Goal: Task Accomplishment & Management: Manage account settings

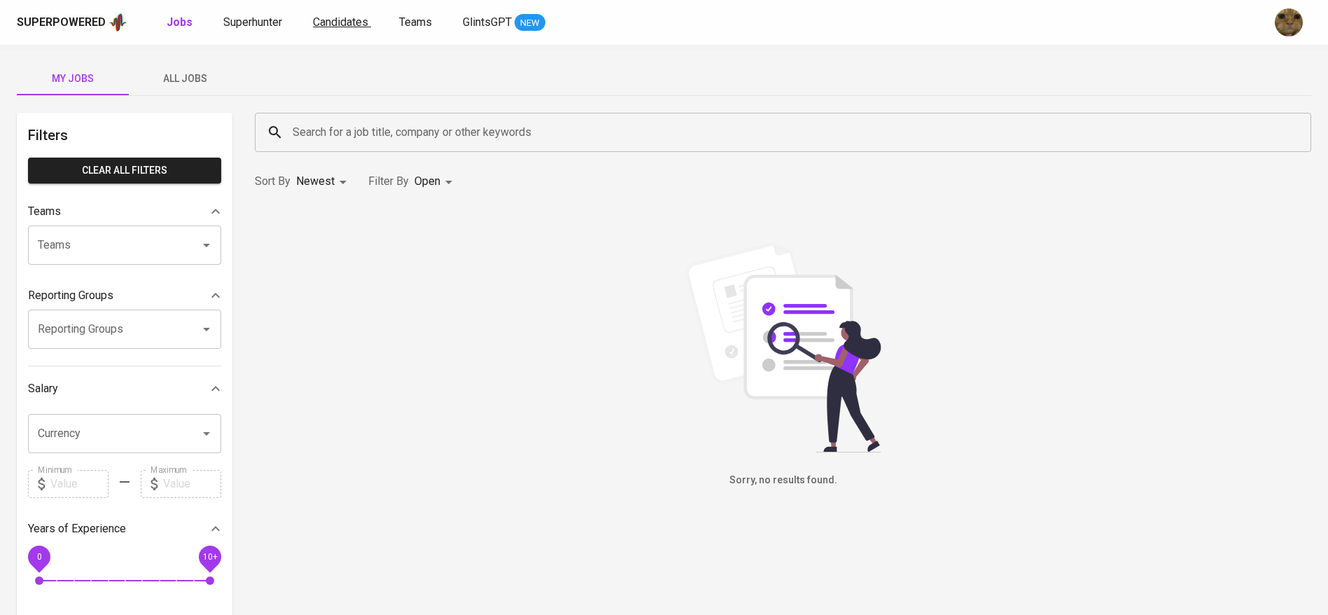
click at [321, 19] on span "Candidates" at bounding box center [340, 21] width 55 height 13
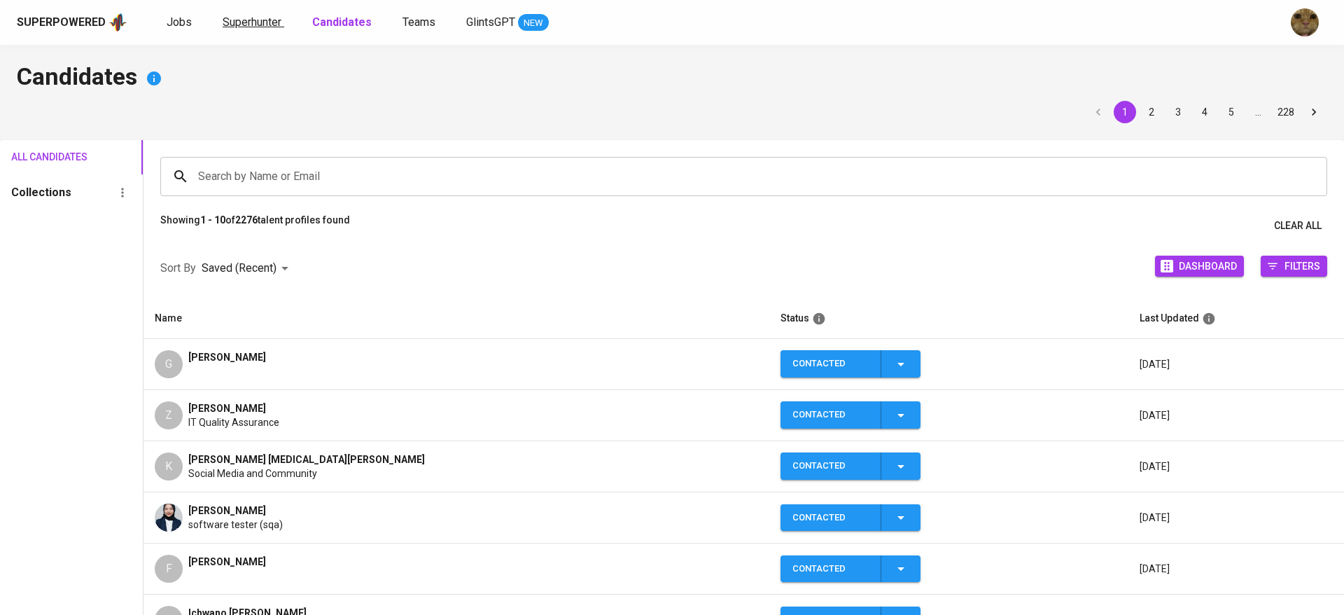
click at [253, 19] on span "Superhunter" at bounding box center [252, 21] width 59 height 13
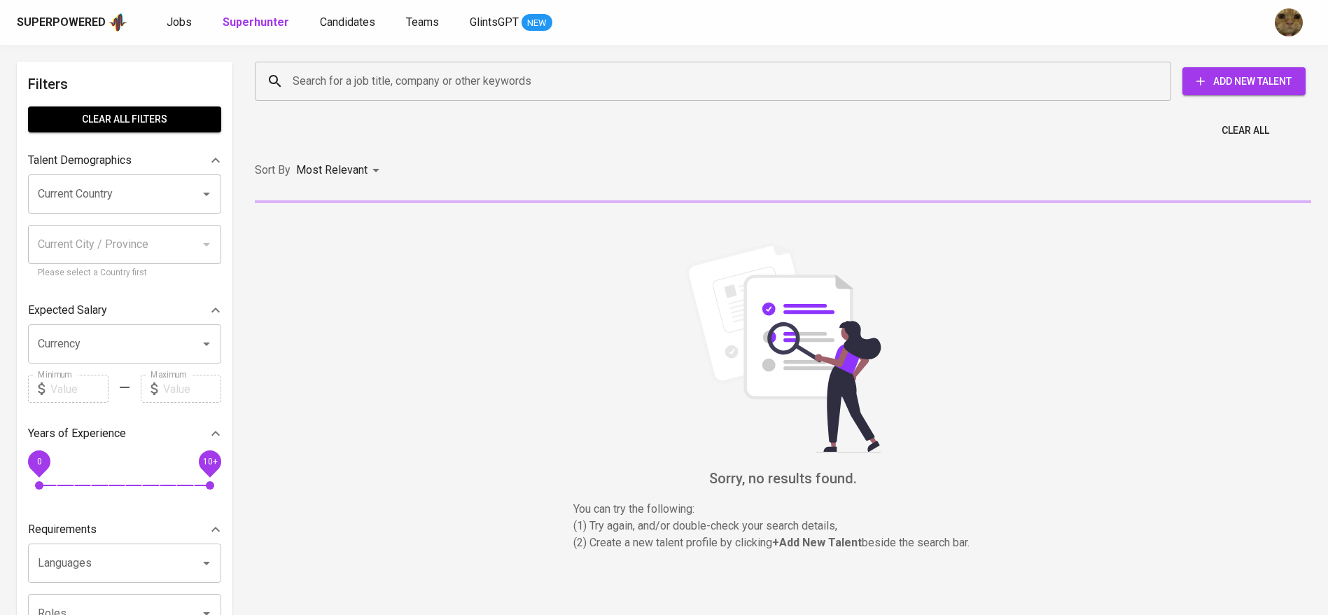
click at [338, 73] on input "Search for a job title, company or other keywords" at bounding box center [716, 81] width 855 height 27
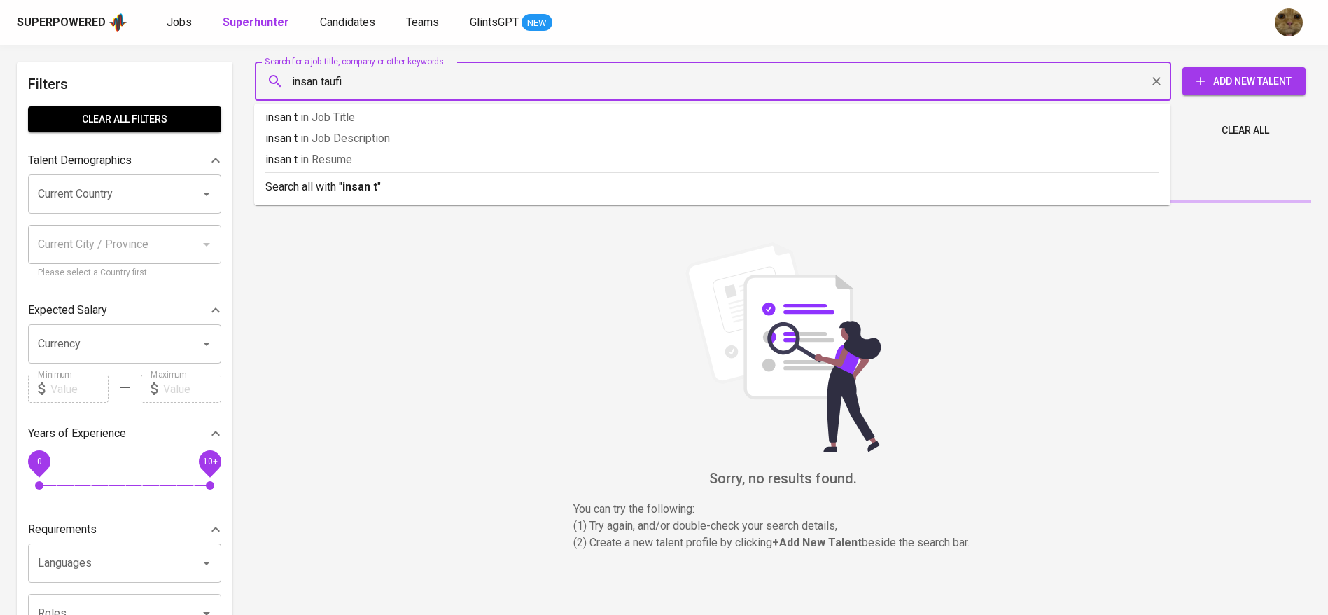
type input "insan taufik"
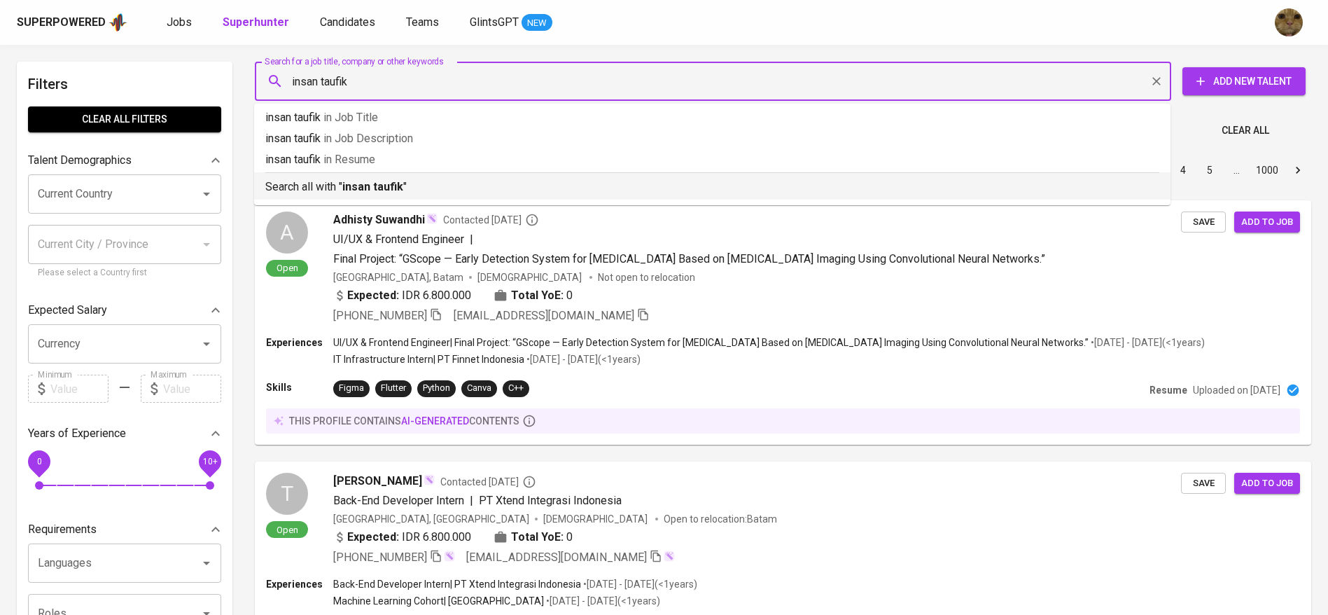
click at [345, 181] on b "insan taufik" at bounding box center [372, 186] width 61 height 13
click at [404, 183] on div "Sort By Most Relevant MOST_RELEVANT 1 2 3 4 5 … 1000" at bounding box center [782, 170] width 1073 height 43
click at [334, 14] on link "Candidates" at bounding box center [349, 23] width 58 height 18
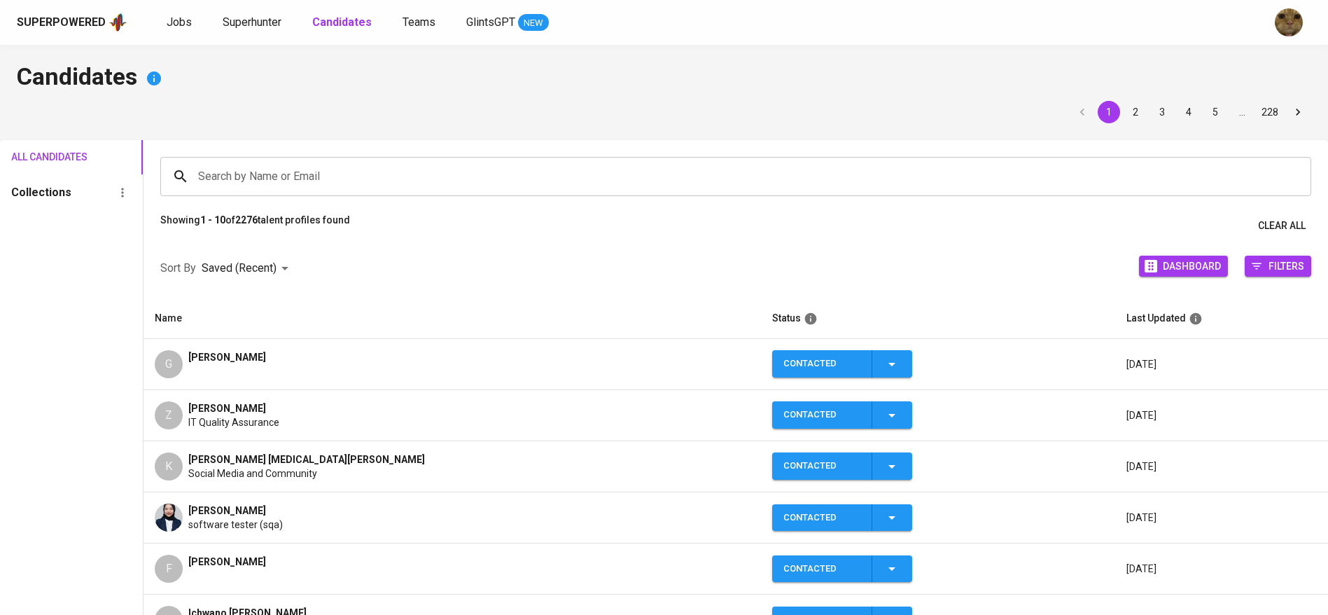
click at [259, 155] on div "Search by Name or Email Search by Name or Email" at bounding box center [736, 176] width 1185 height 73
click at [235, 167] on input "Search by Name or Email" at bounding box center [739, 176] width 1089 height 27
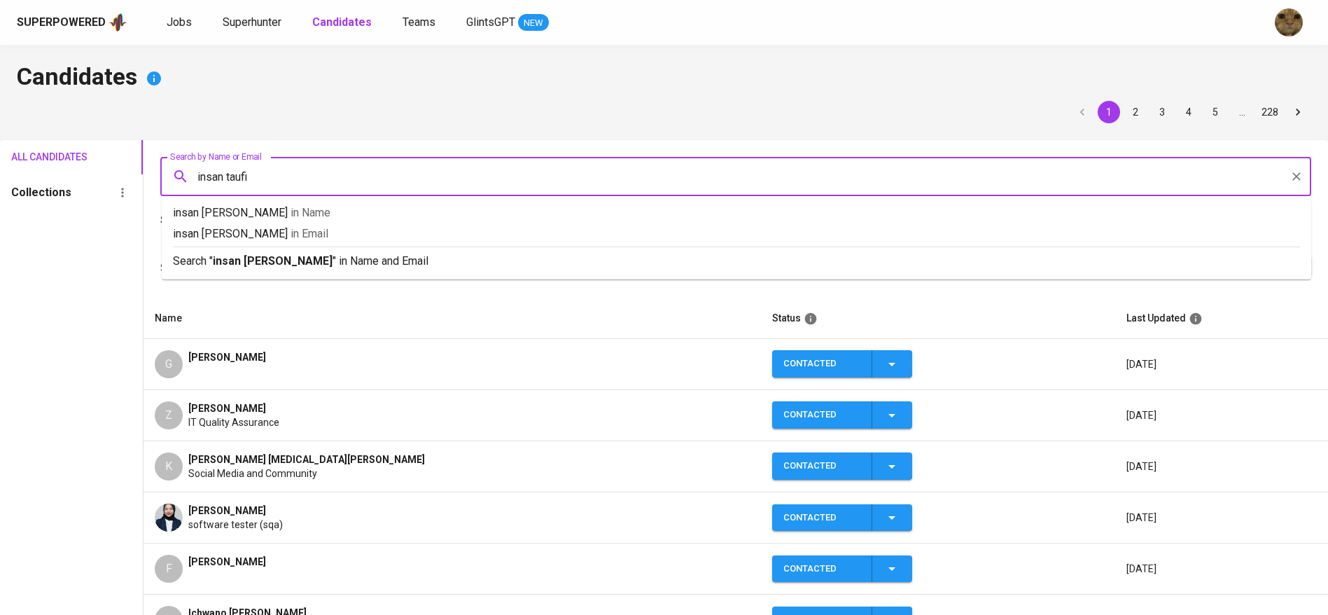
type input "insan taufik"
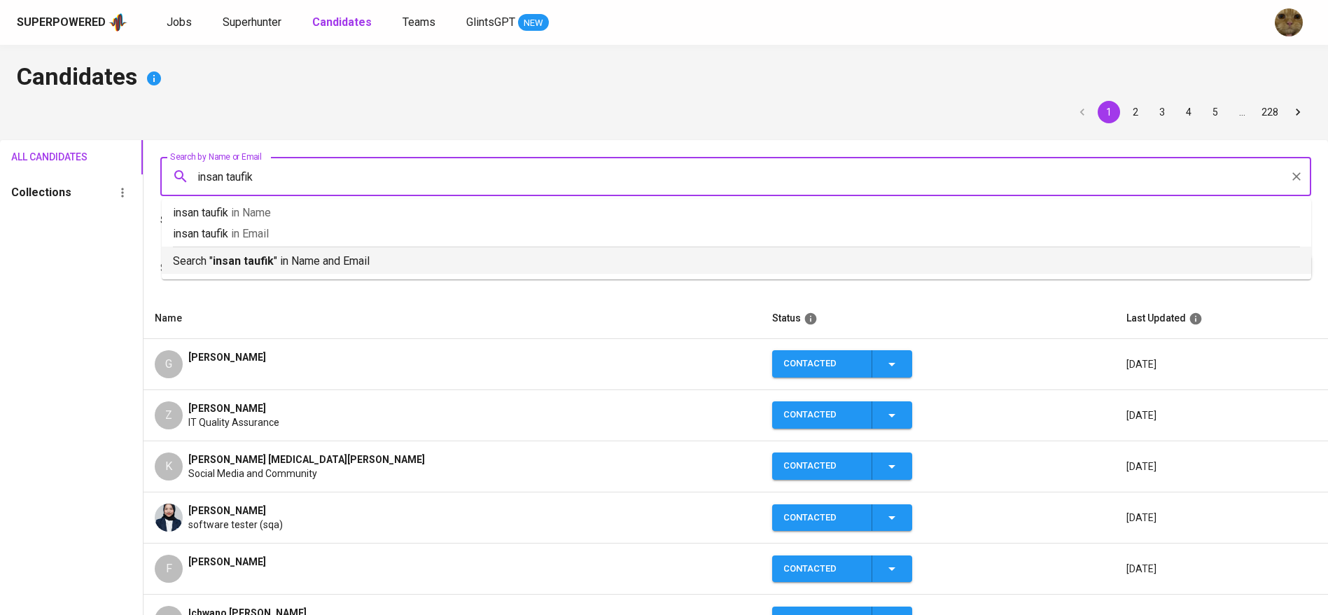
click at [207, 258] on p "Search " insan taufik " in Name and Email" at bounding box center [736, 261] width 1127 height 17
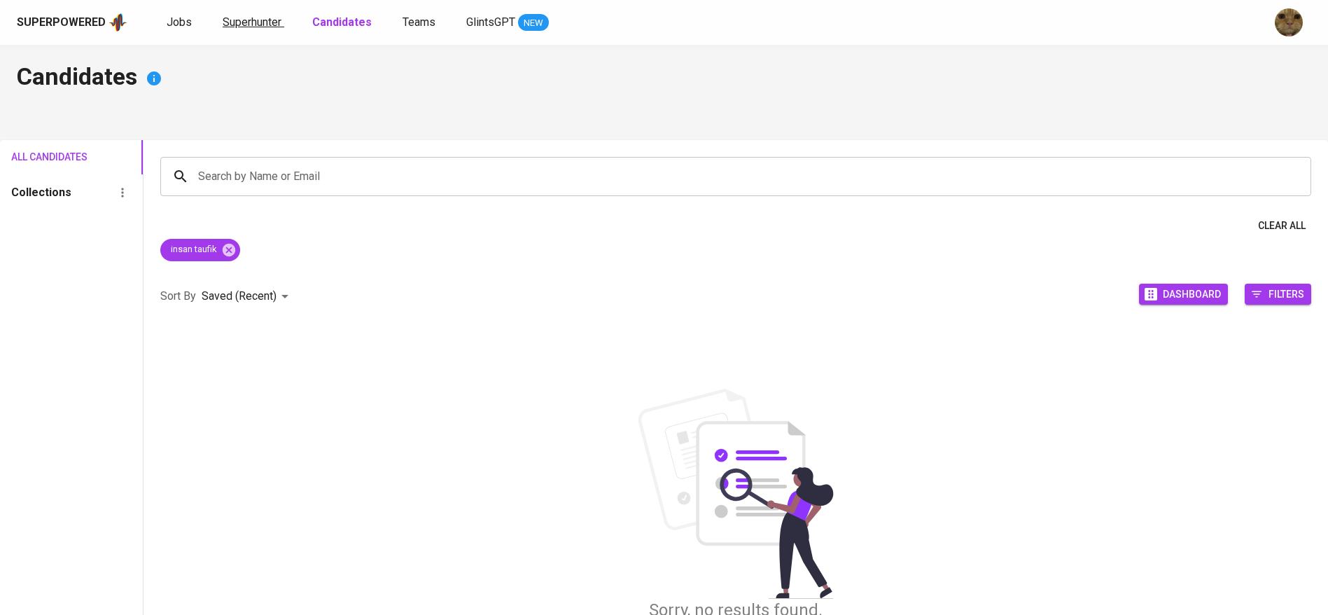
click at [261, 26] on span "Superhunter" at bounding box center [252, 21] width 59 height 13
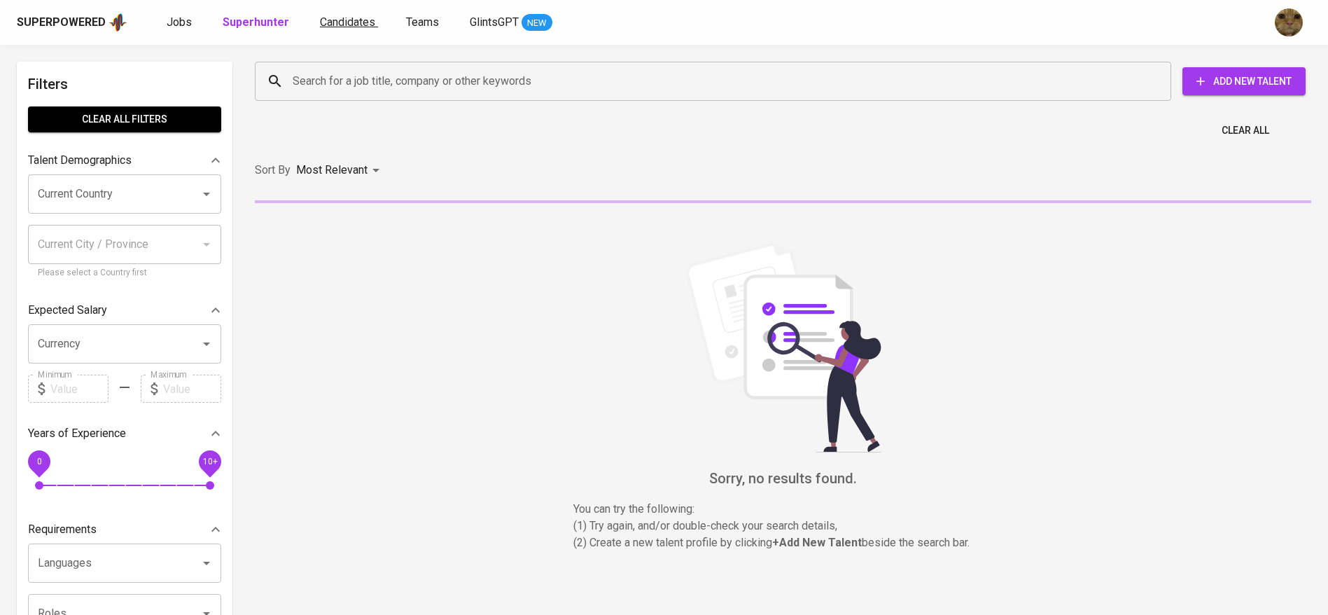
click at [335, 27] on span "Candidates" at bounding box center [347, 21] width 55 height 13
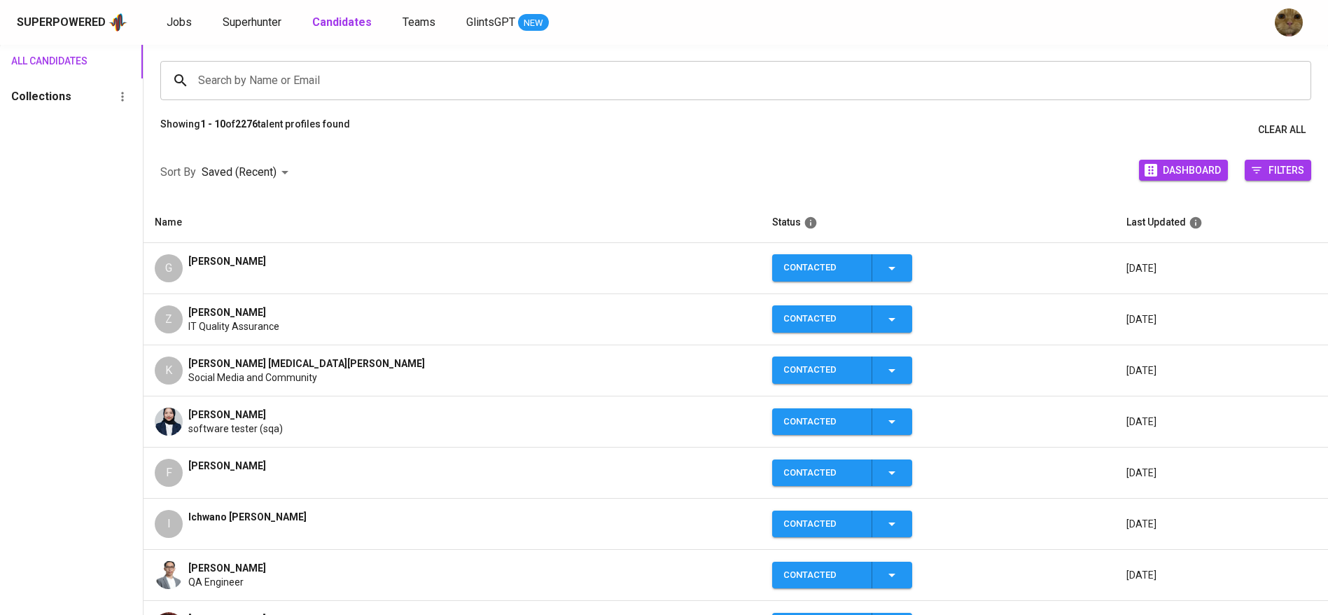
scroll to position [97, 0]
click at [253, 18] on span "Superhunter" at bounding box center [252, 21] width 59 height 13
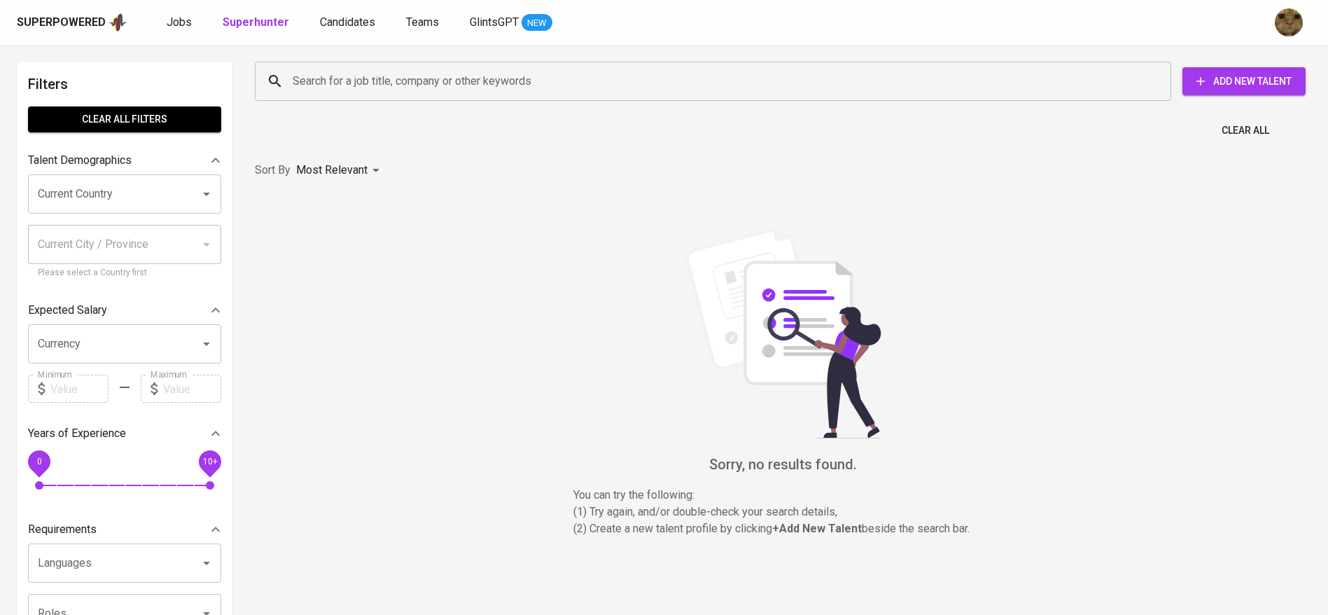
click at [370, 85] on input "Search for a job title, company or other keywords" at bounding box center [716, 81] width 855 height 27
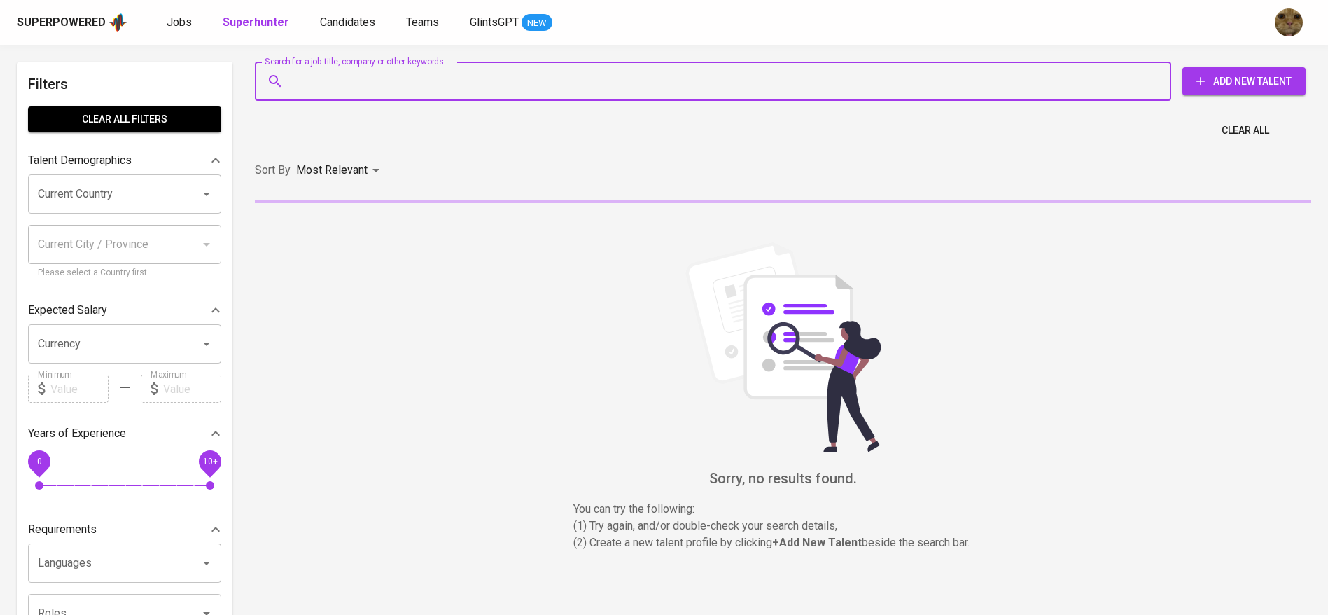
paste input "[EMAIL_ADDRESS][DOMAIN_NAME]"
type input "[EMAIL_ADDRESS][DOMAIN_NAME]"
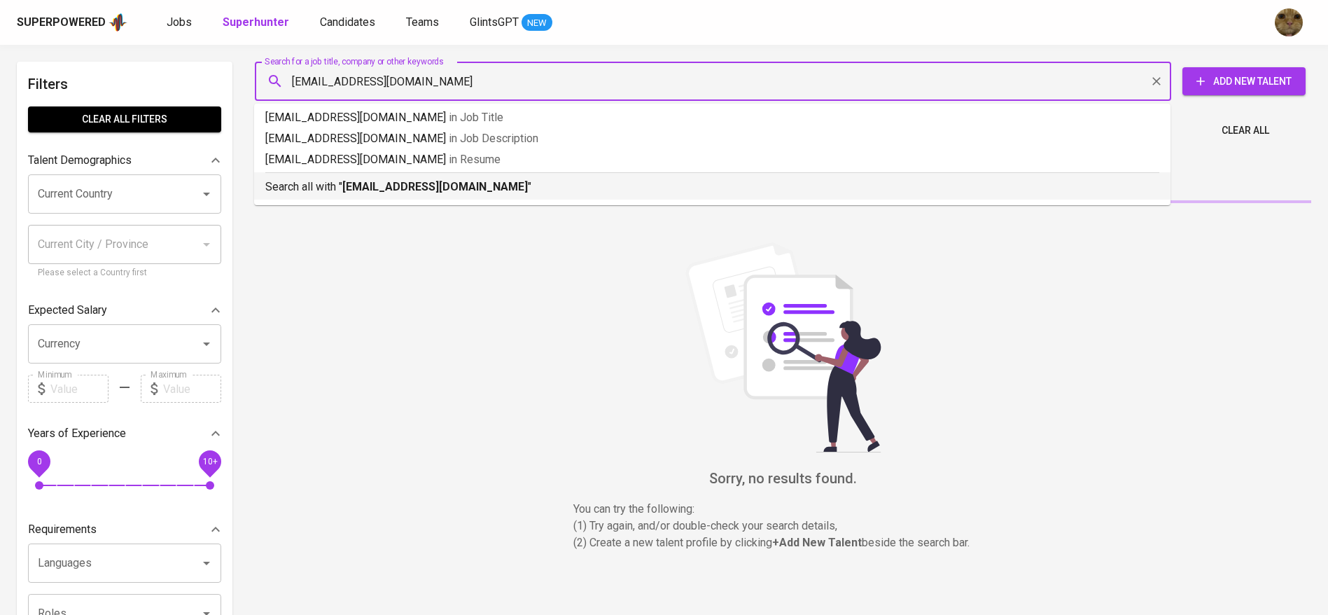
click at [322, 188] on p "Search all with " [EMAIL_ADDRESS][DOMAIN_NAME] "" at bounding box center [712, 187] width 894 height 17
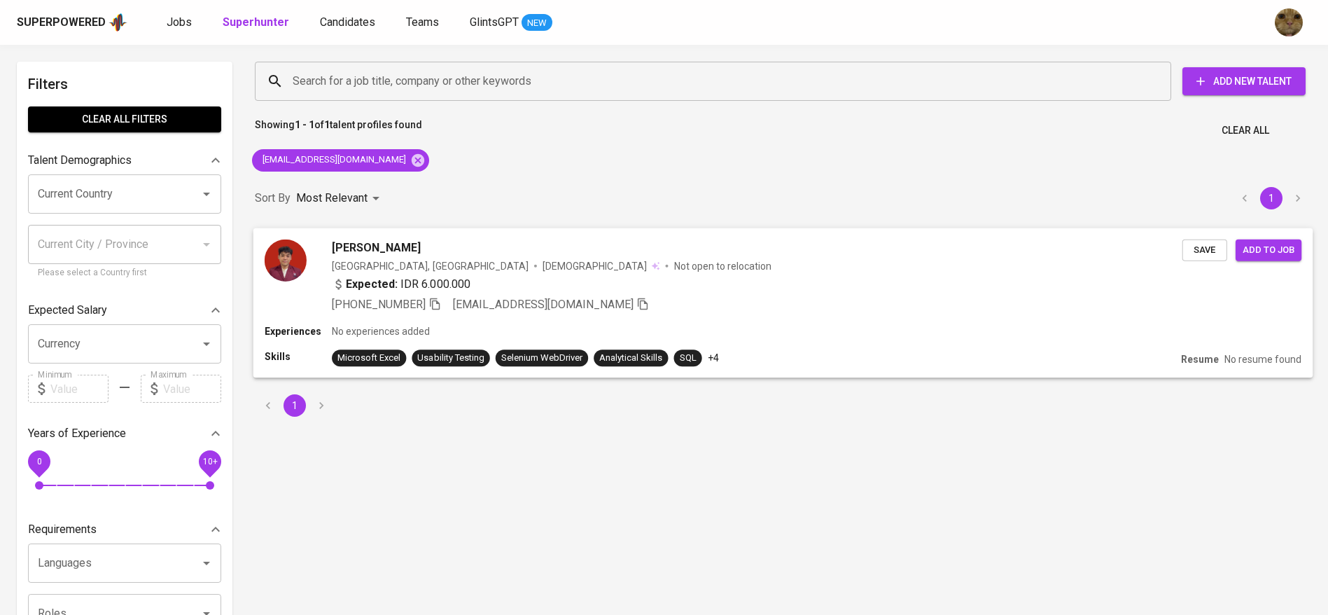
click at [953, 306] on div "[PHONE_NUMBER] [EMAIL_ADDRESS][DOMAIN_NAME]" at bounding box center [757, 303] width 851 height 17
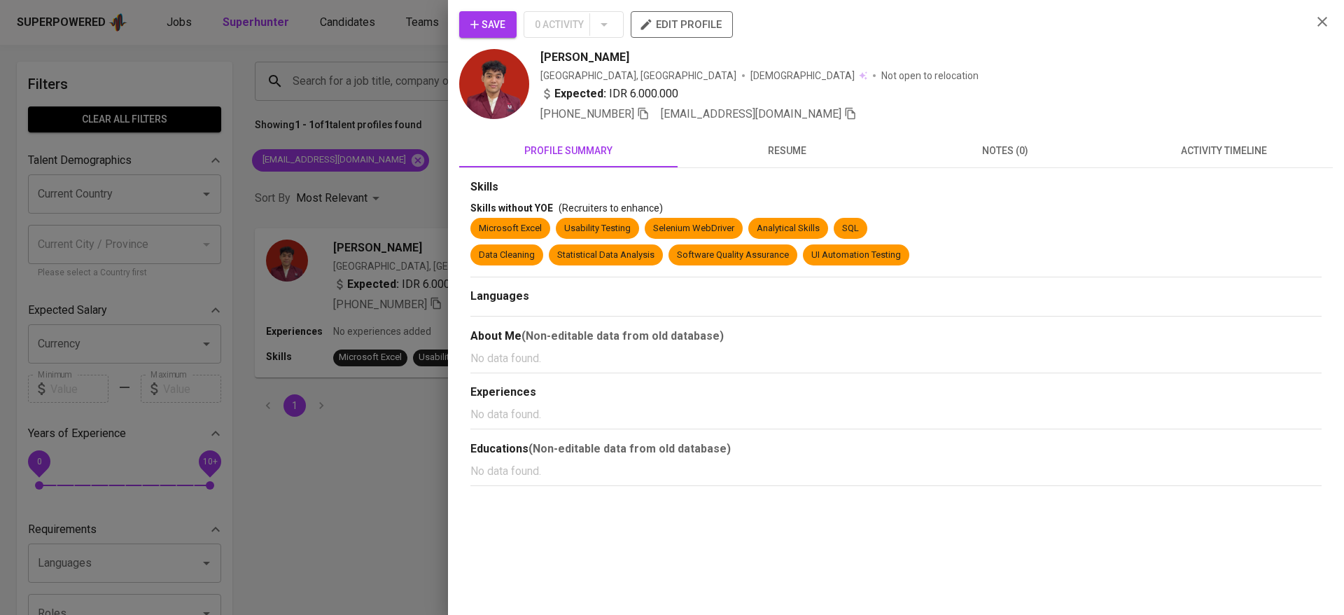
click at [1248, 148] on span "activity timeline" at bounding box center [1224, 151] width 202 height 18
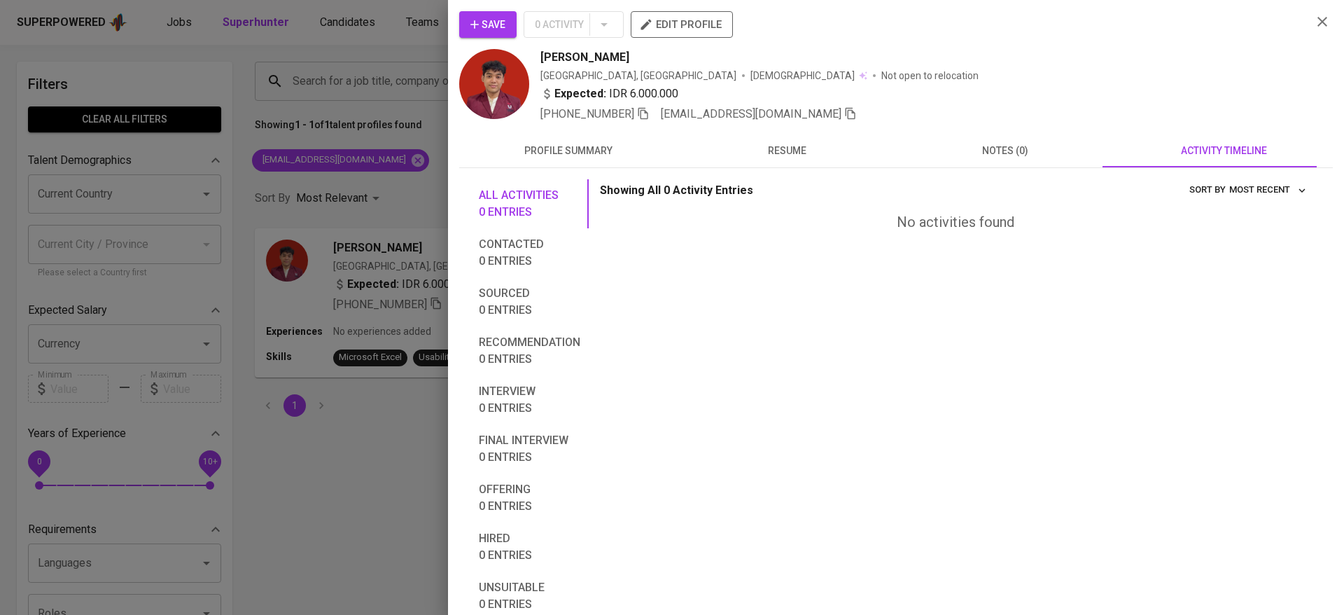
click at [470, 22] on icon "button" at bounding box center [475, 25] width 14 height 14
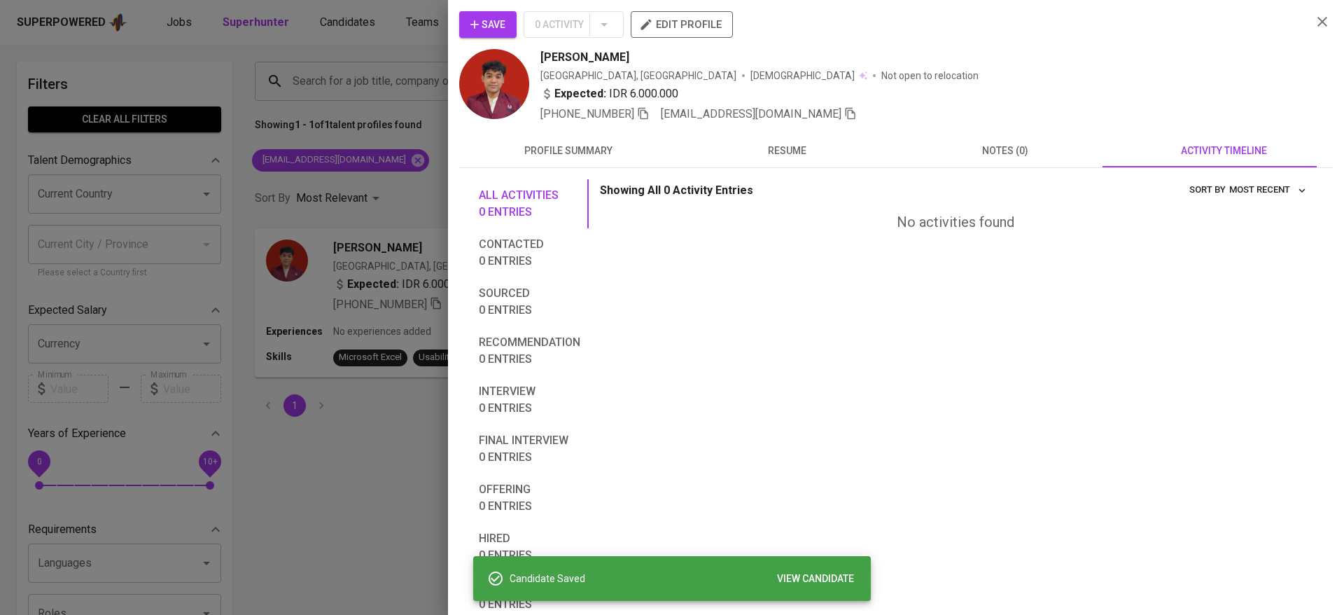
click at [328, 69] on div at bounding box center [672, 307] width 1344 height 615
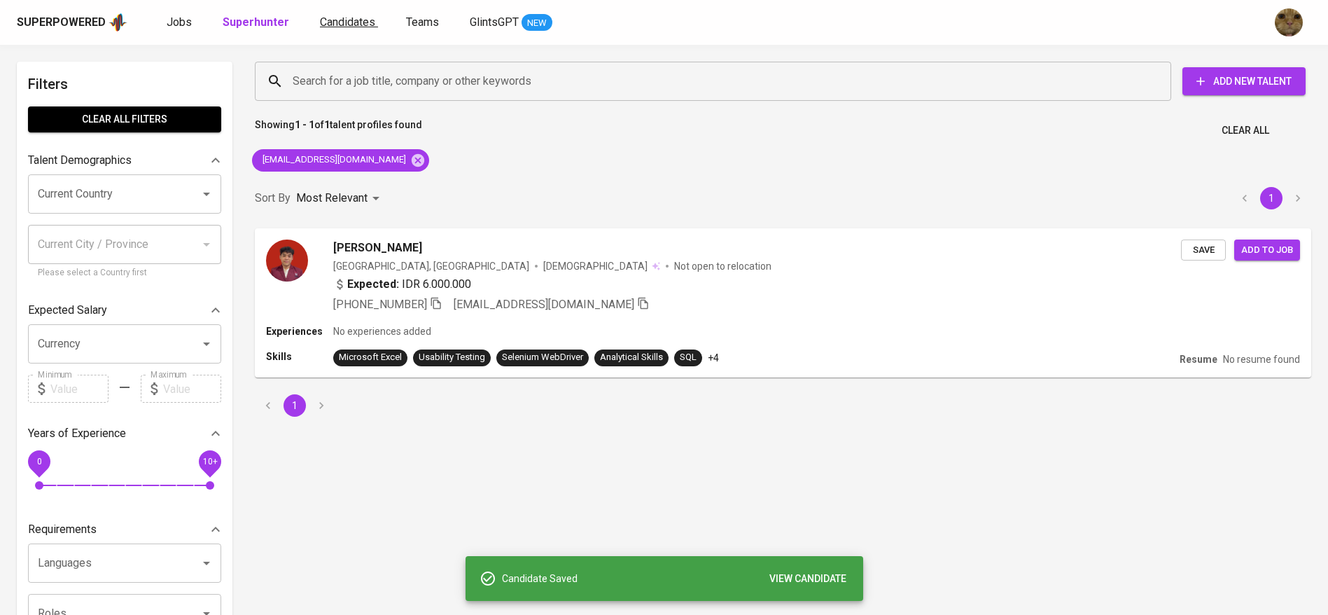
click at [354, 25] on span "Candidates" at bounding box center [347, 21] width 55 height 13
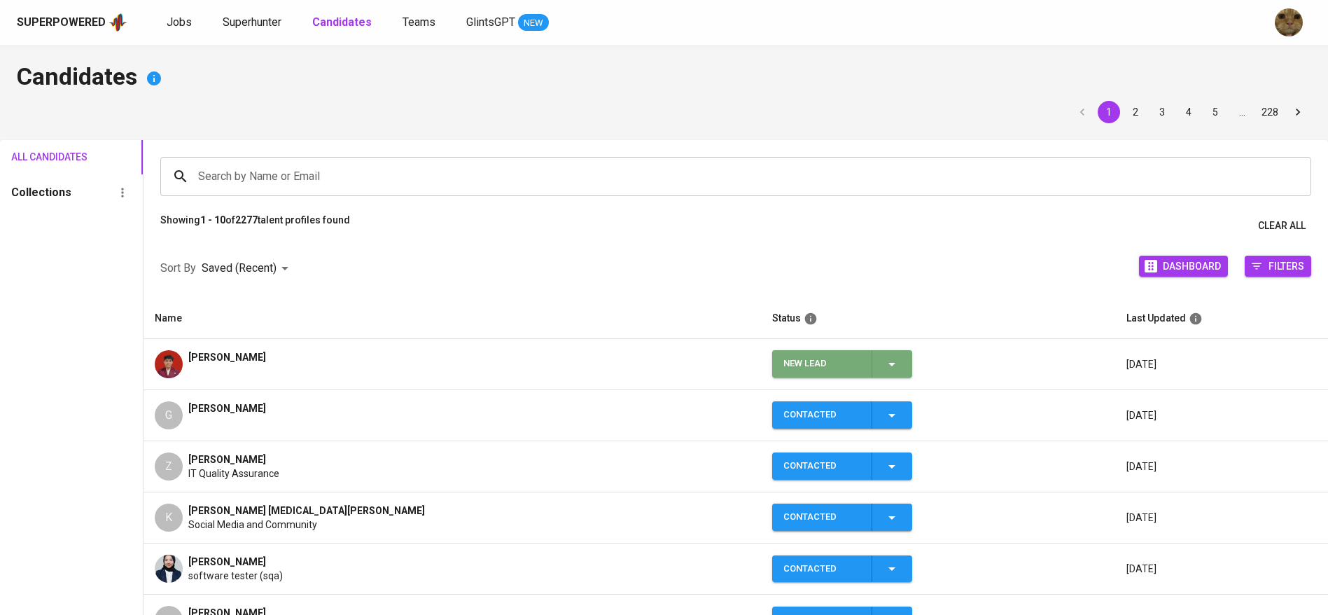
click at [883, 359] on icon "button" at bounding box center [891, 364] width 17 height 17
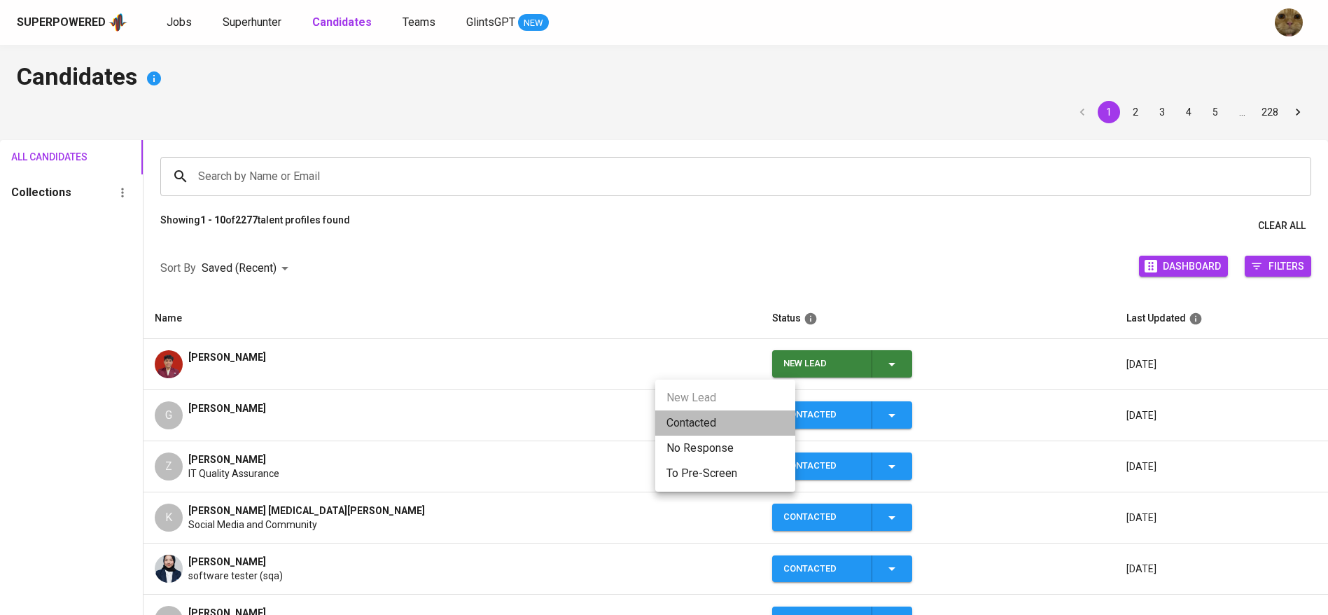
click at [713, 412] on li "Contacted" at bounding box center [725, 422] width 140 height 25
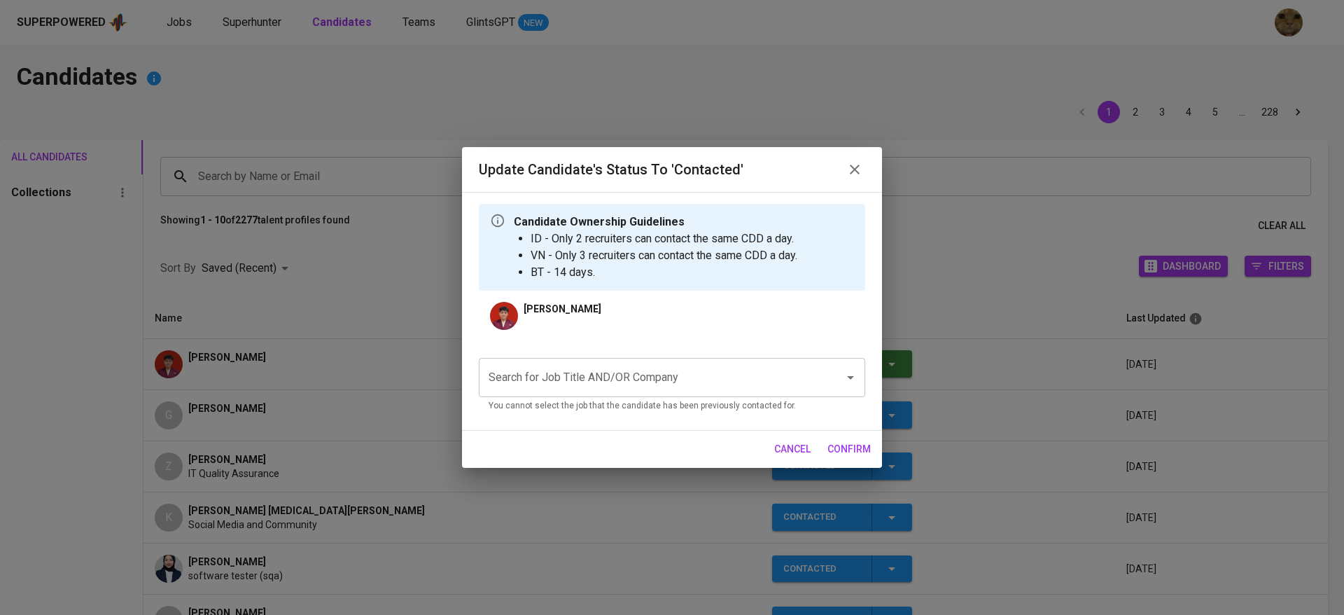
click at [567, 400] on p "You cannot select the job that the candidate has been previously contacted for." at bounding box center [672, 406] width 367 height 14
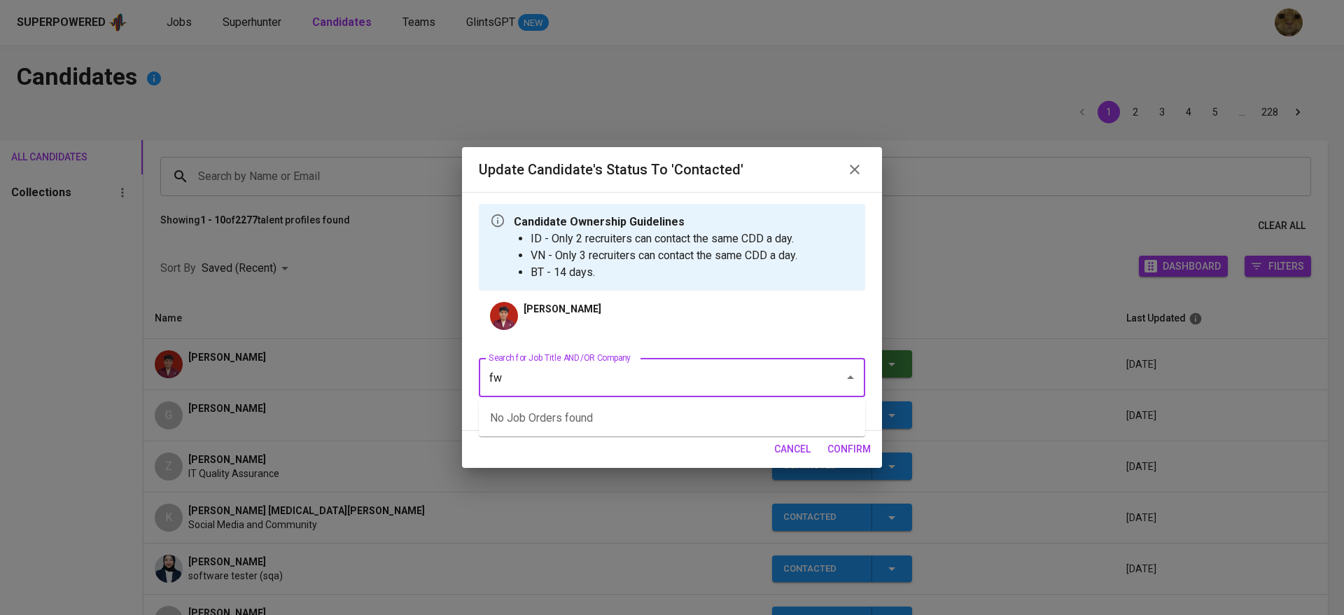
type input "fwd"
type input "qa"
type input "fwd"
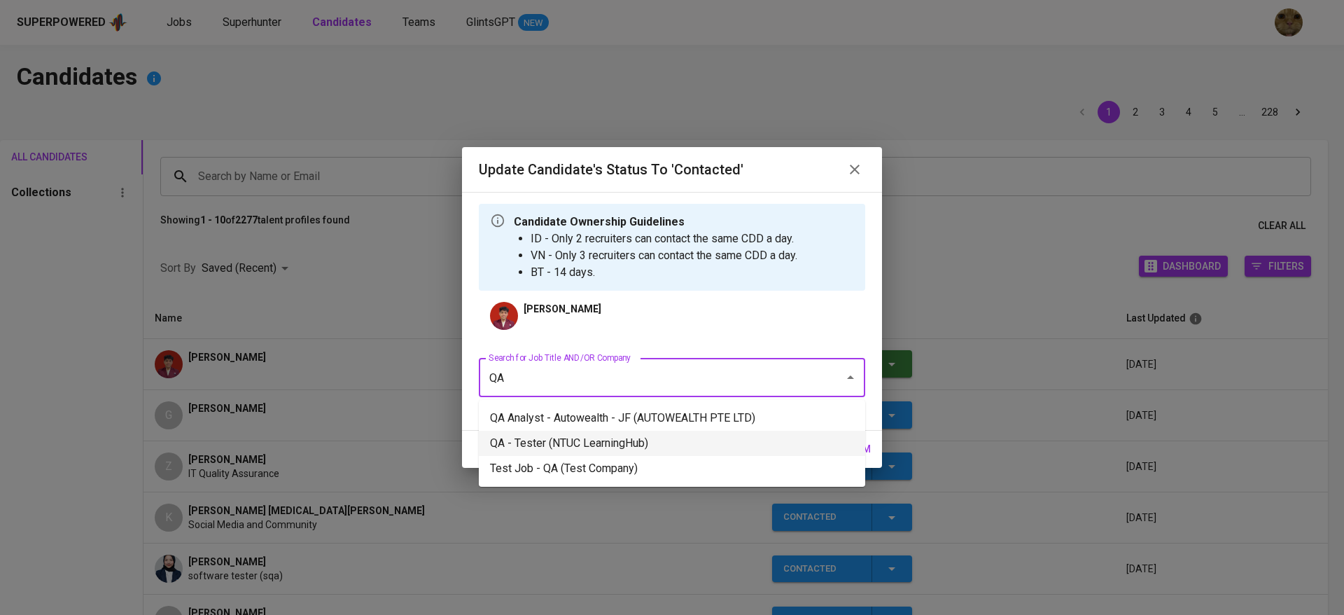
type input "Q"
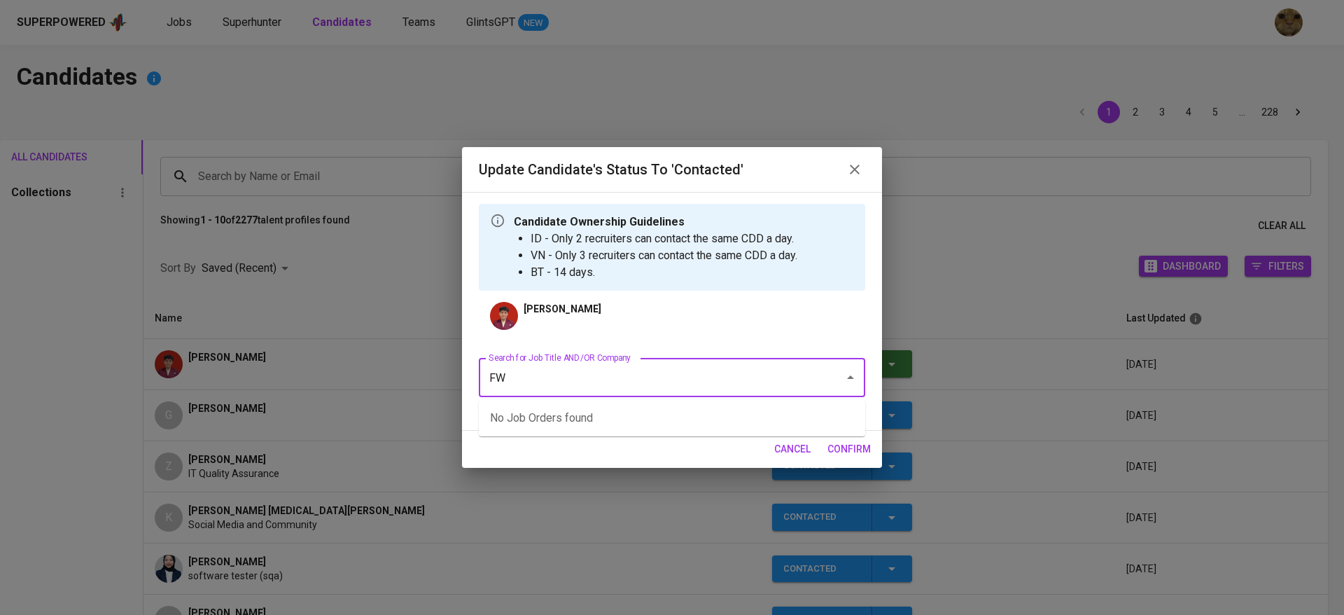
type input "FWD"
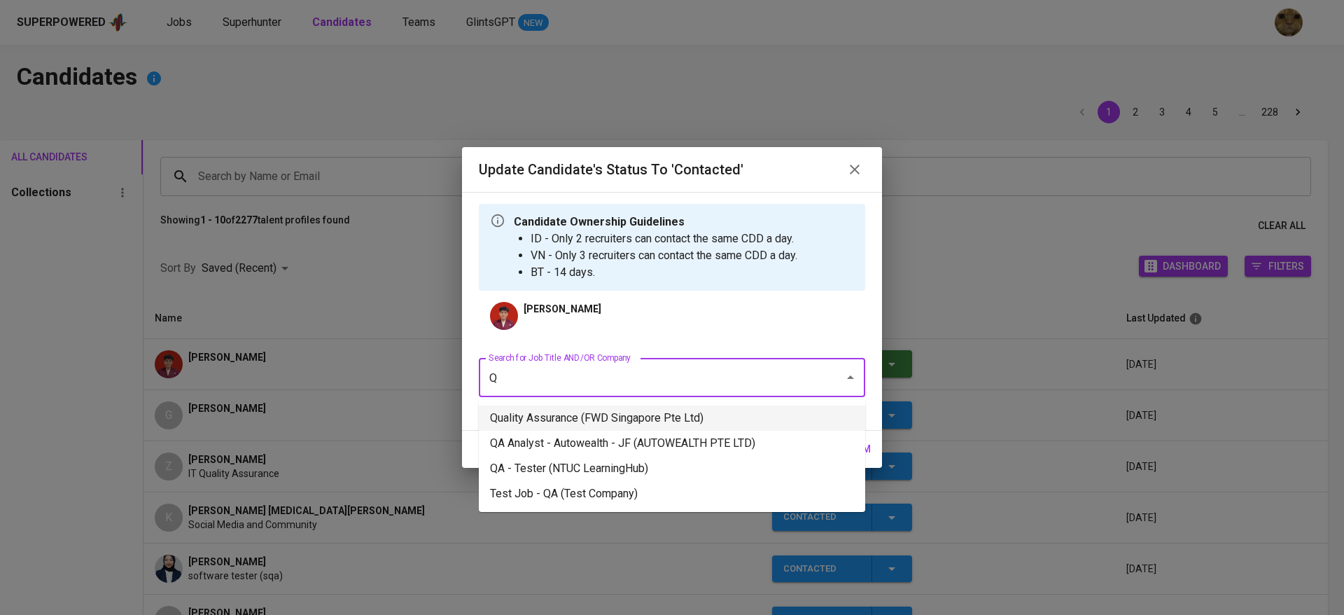
click at [589, 405] on li "Quality Assurance (FWD Singapore Pte Ltd)" at bounding box center [672, 417] width 386 height 25
type input "Q"
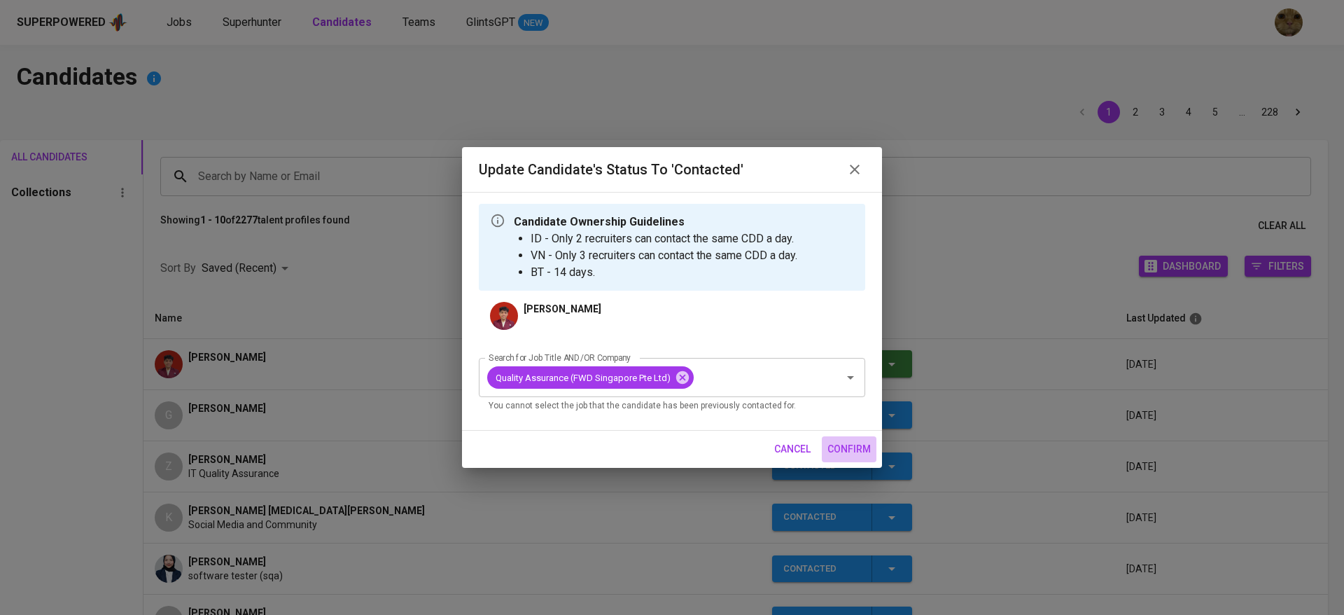
click at [840, 455] on span "confirm" at bounding box center [848, 449] width 43 height 18
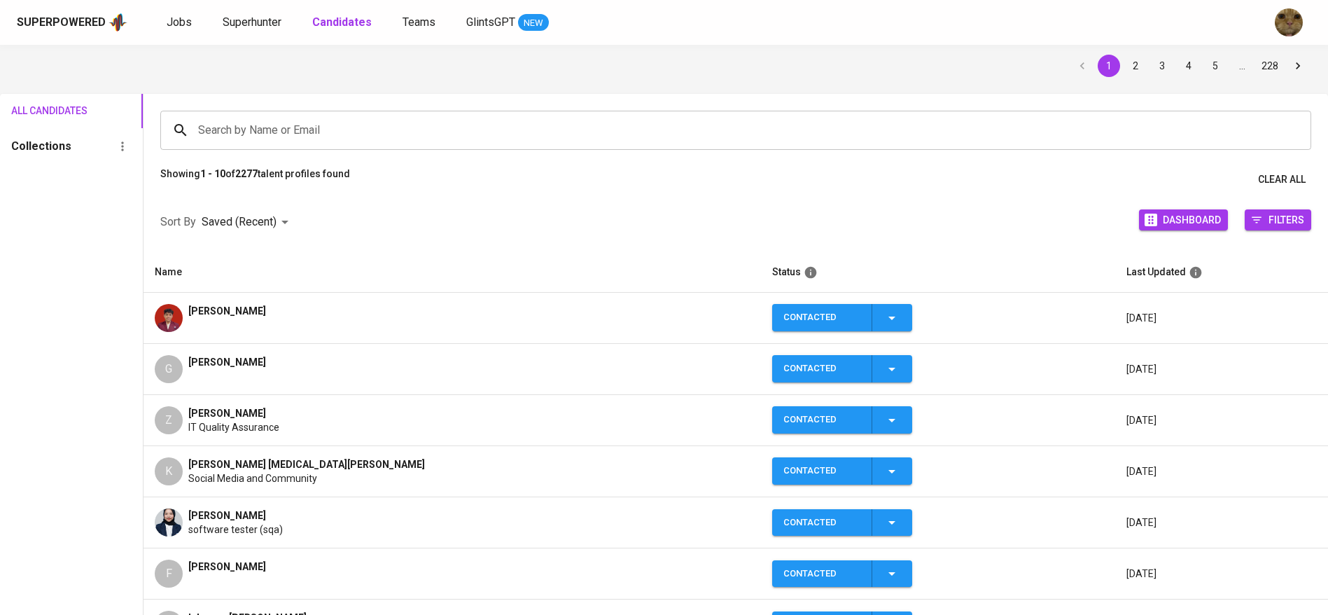
scroll to position [50, 0]
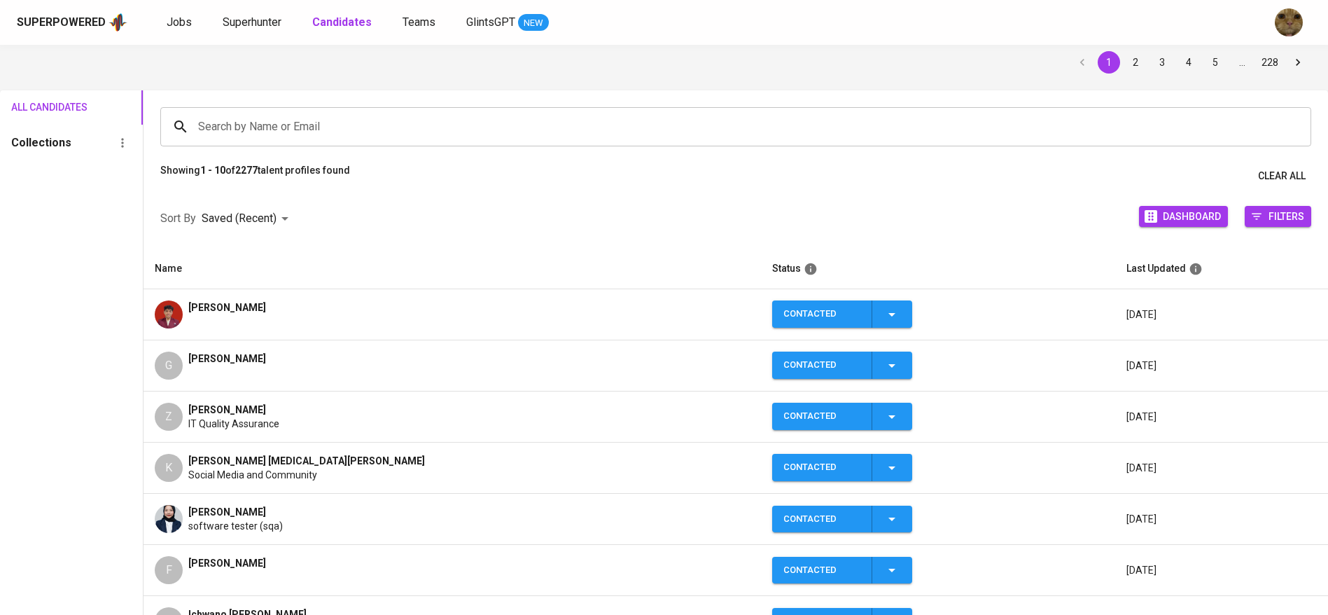
click at [222, 308] on span "[PERSON_NAME]" at bounding box center [227, 307] width 78 height 14
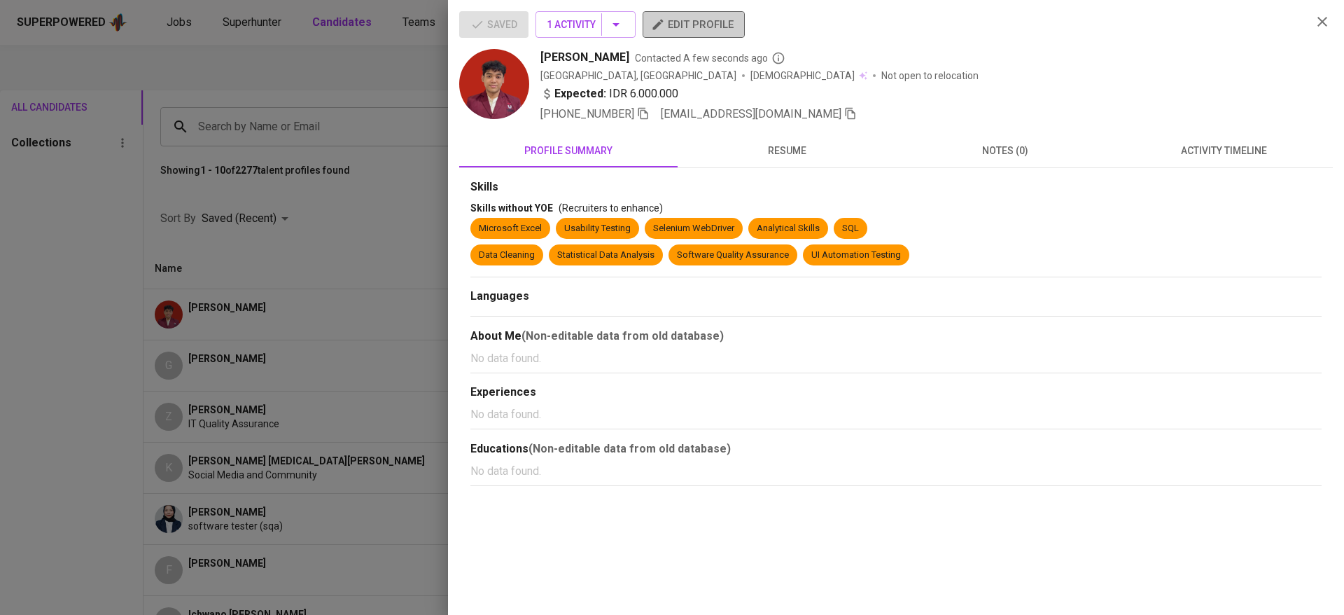
click at [681, 25] on span "edit profile" at bounding box center [694, 24] width 80 height 18
click at [846, 108] on icon "button" at bounding box center [851, 114] width 10 height 12
click at [376, 141] on div at bounding box center [672, 307] width 1344 height 615
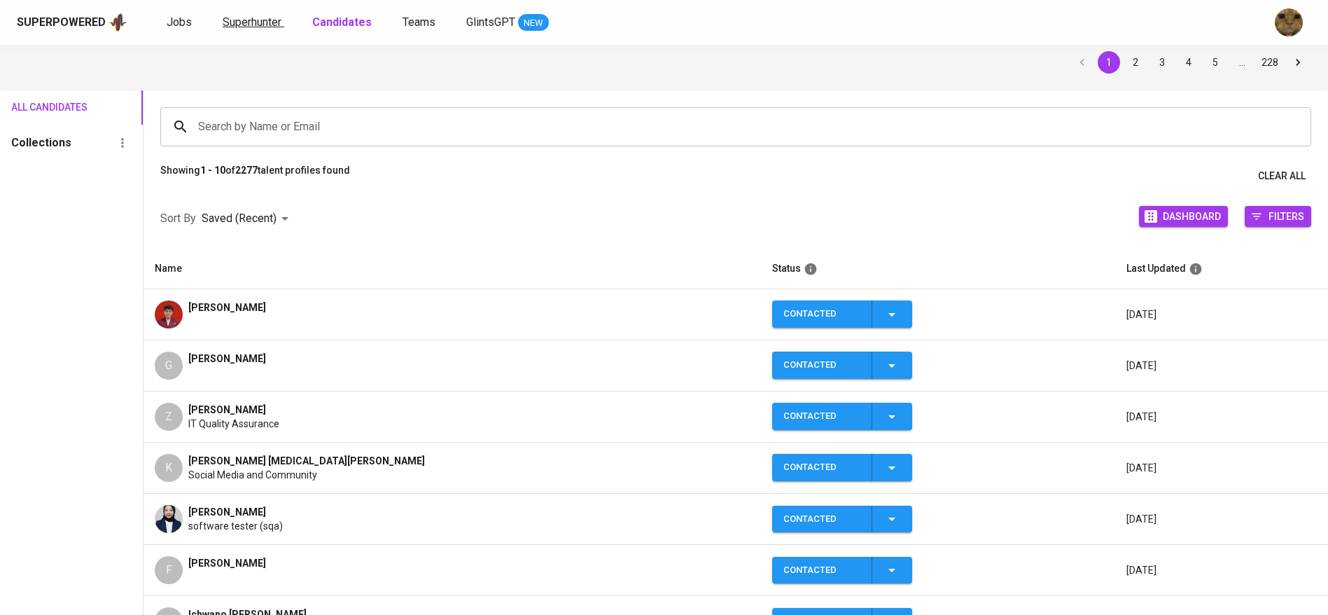
click at [242, 28] on span "Superhunter" at bounding box center [252, 21] width 59 height 13
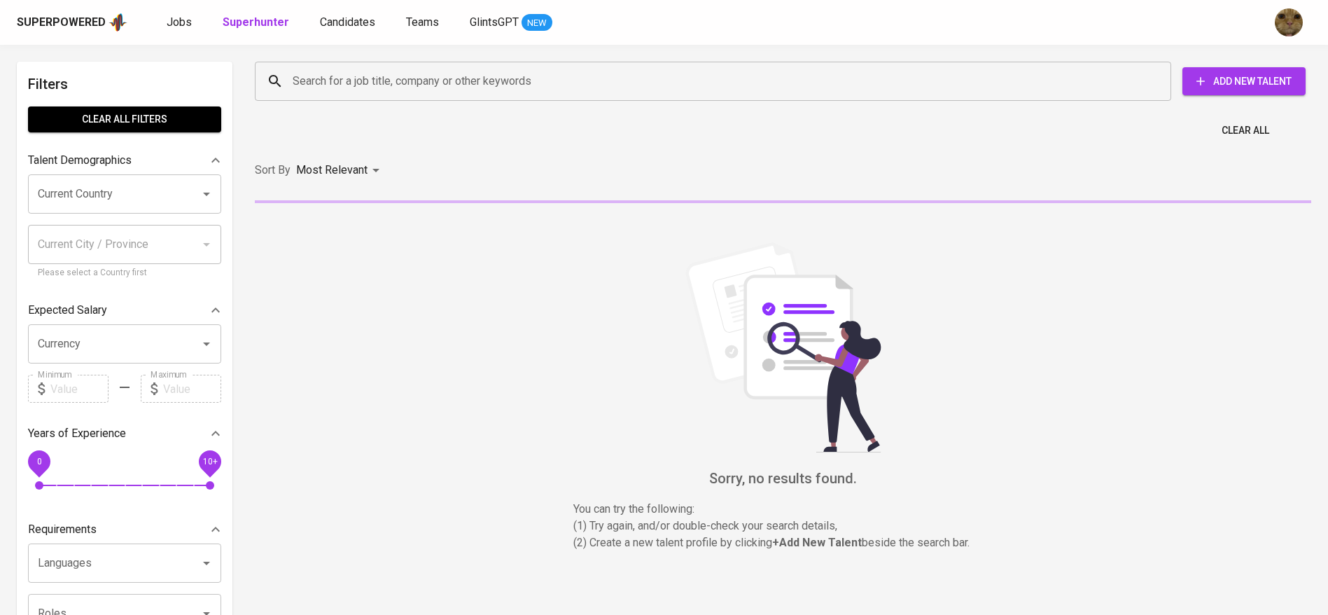
click at [358, 84] on input "Search for a job title, company or other keywords" at bounding box center [716, 81] width 855 height 27
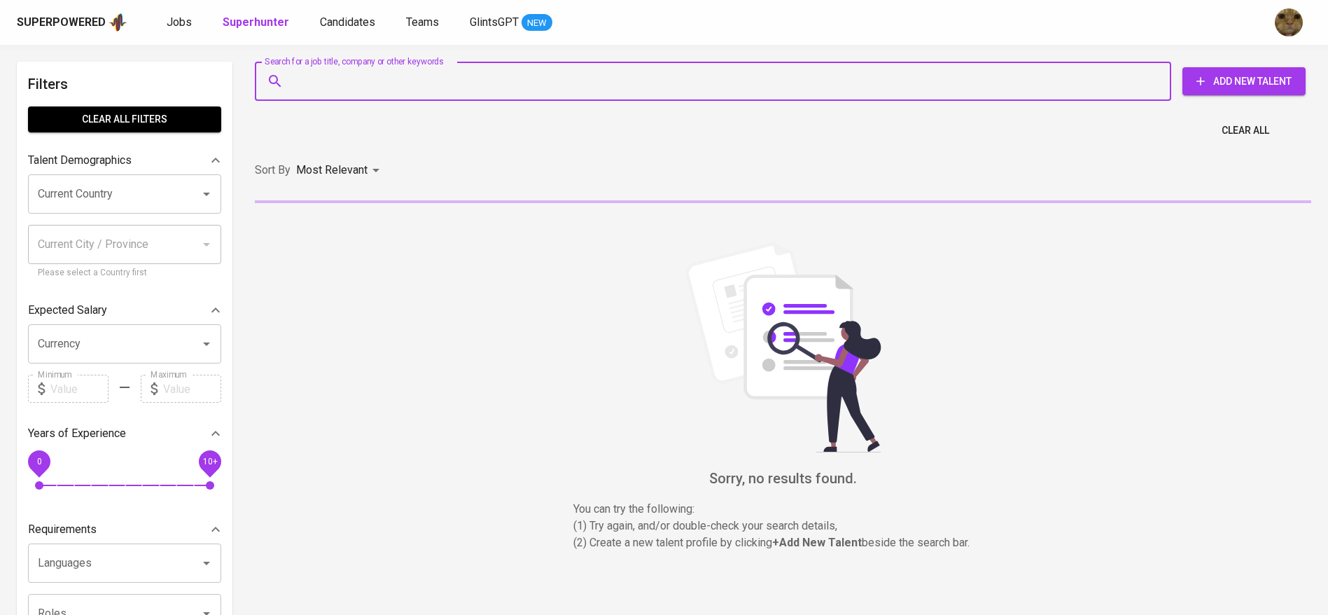
paste input "[EMAIL_ADDRESS][DOMAIN_NAME]"
type input "[EMAIL_ADDRESS][DOMAIN_NAME]"
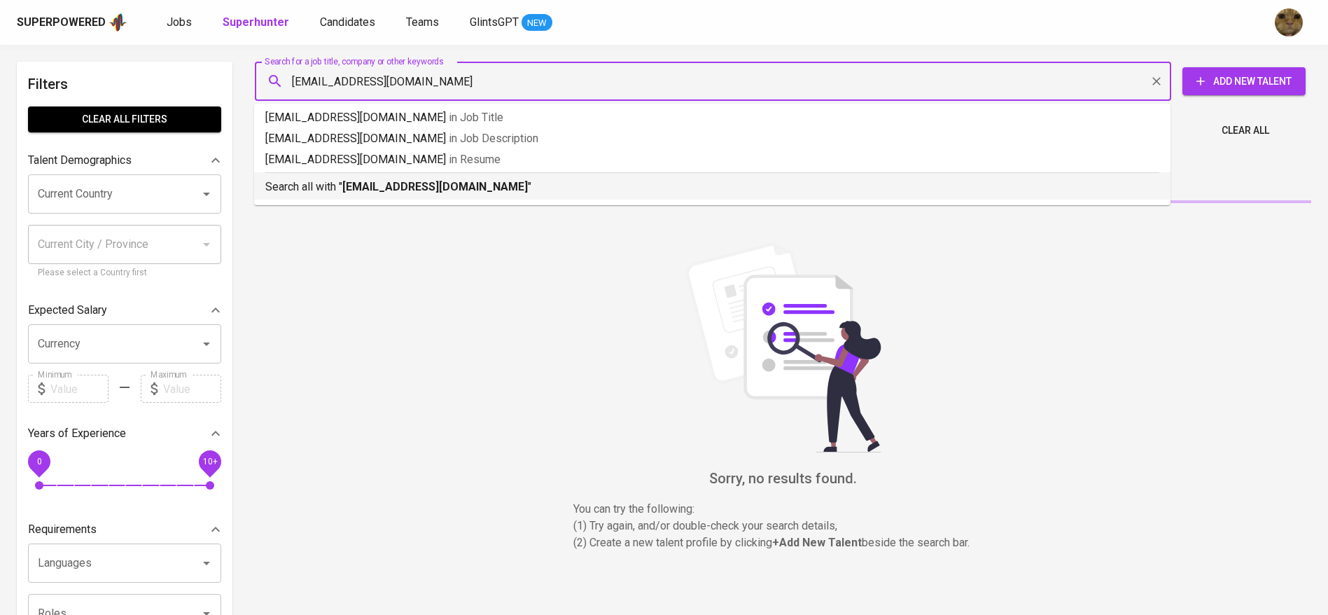
click at [358, 174] on div "Search all with " [EMAIL_ADDRESS][DOMAIN_NAME] "" at bounding box center [712, 183] width 894 height 23
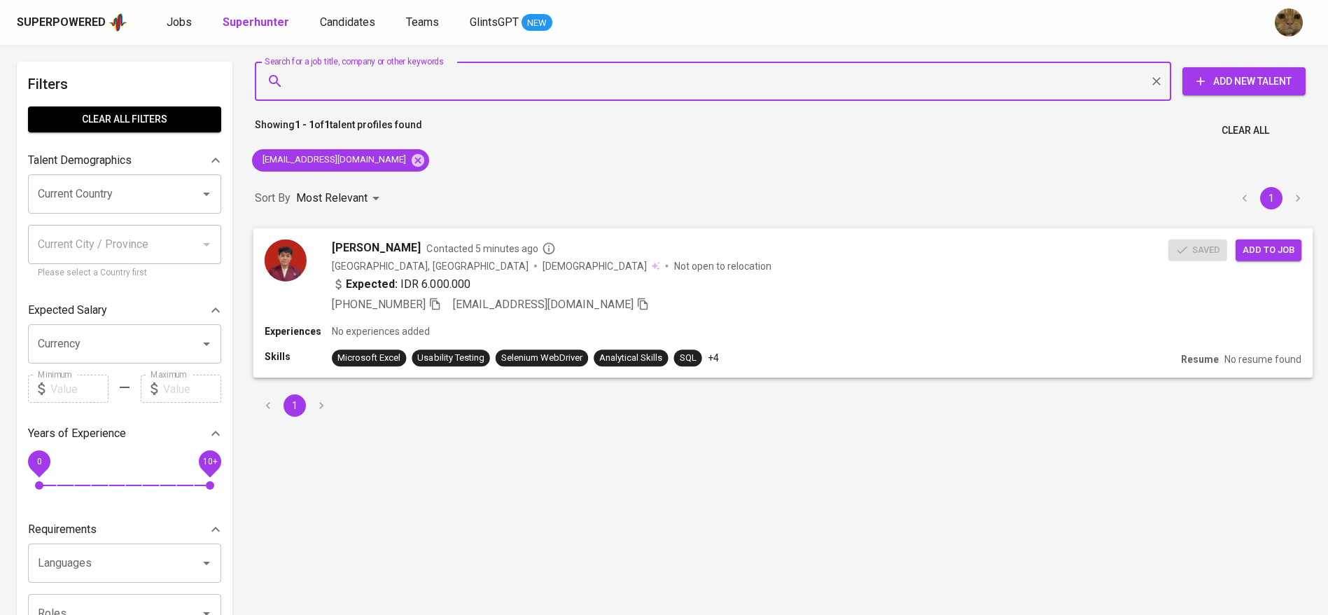
click at [1285, 250] on span "Add to job" at bounding box center [1269, 250] width 52 height 16
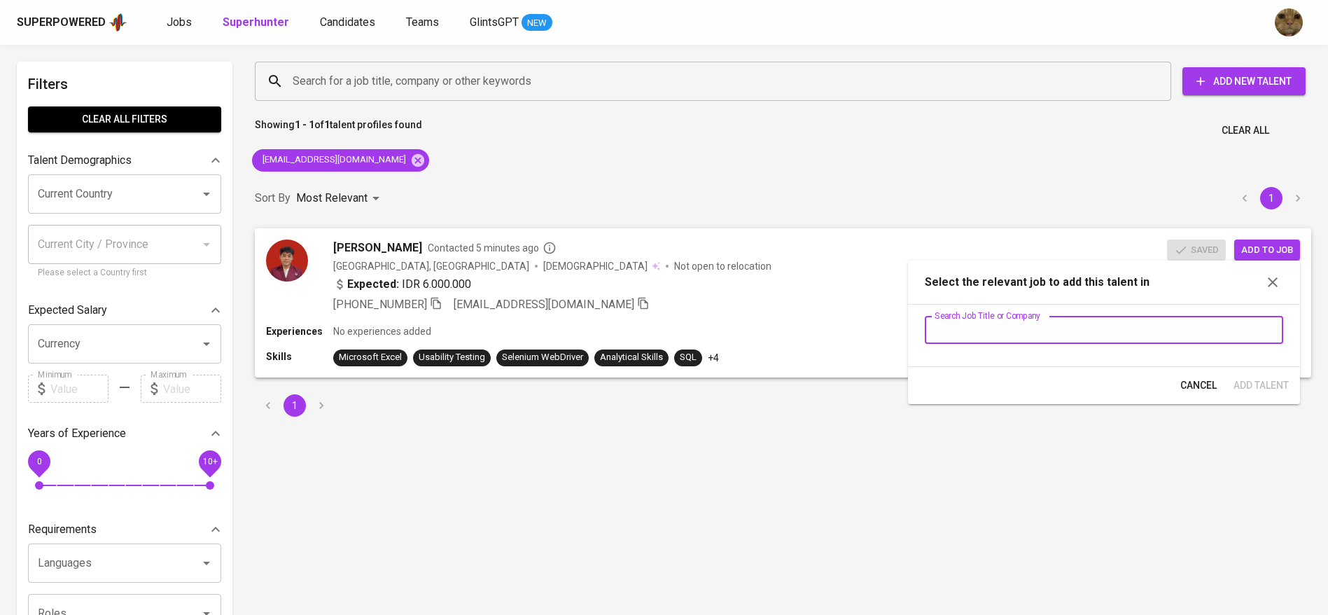
click at [995, 323] on input "text" at bounding box center [1104, 330] width 358 height 28
type input "Q"
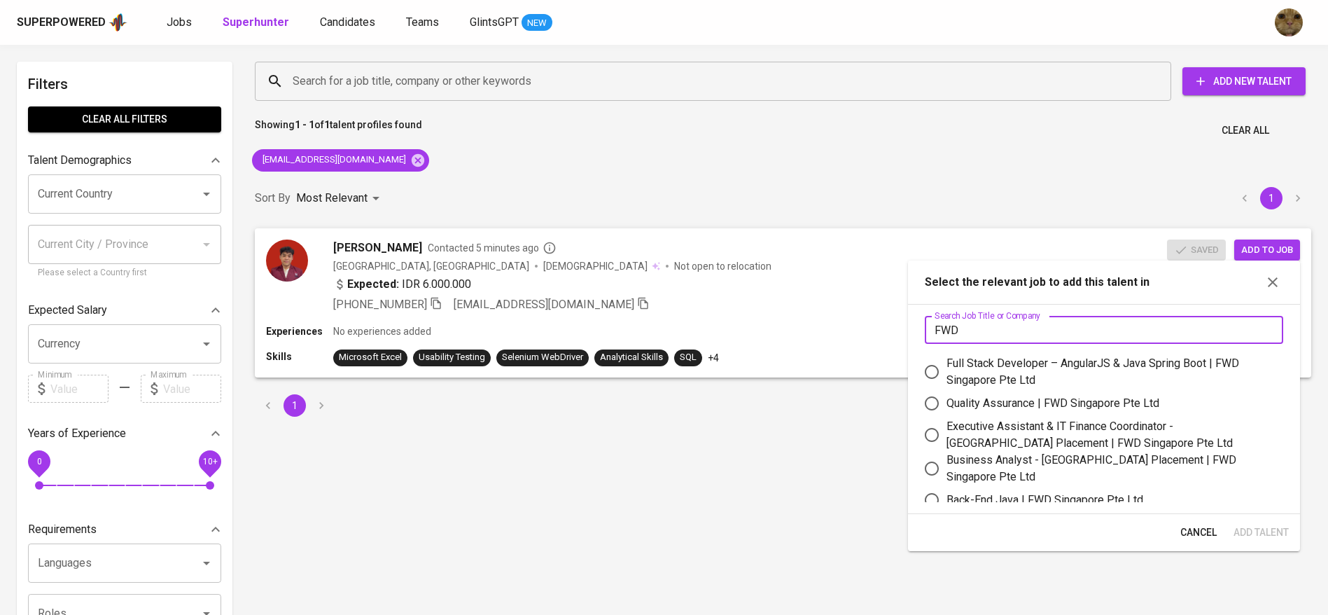
scroll to position [13, 0]
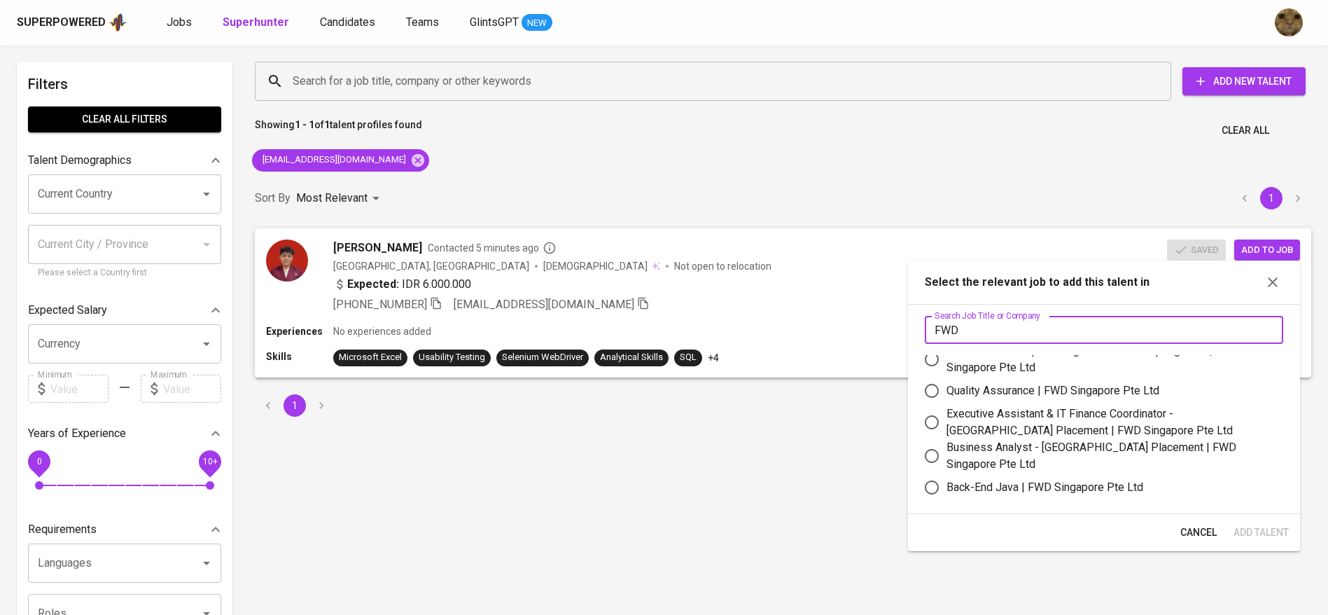
type input "FWD"
click at [929, 389] on input "Quality Assurance | FWD Singapore Pte Ltd" at bounding box center [931, 390] width 29 height 29
radio input "true"
click at [1263, 533] on span "Add Talent" at bounding box center [1261, 533] width 55 height 18
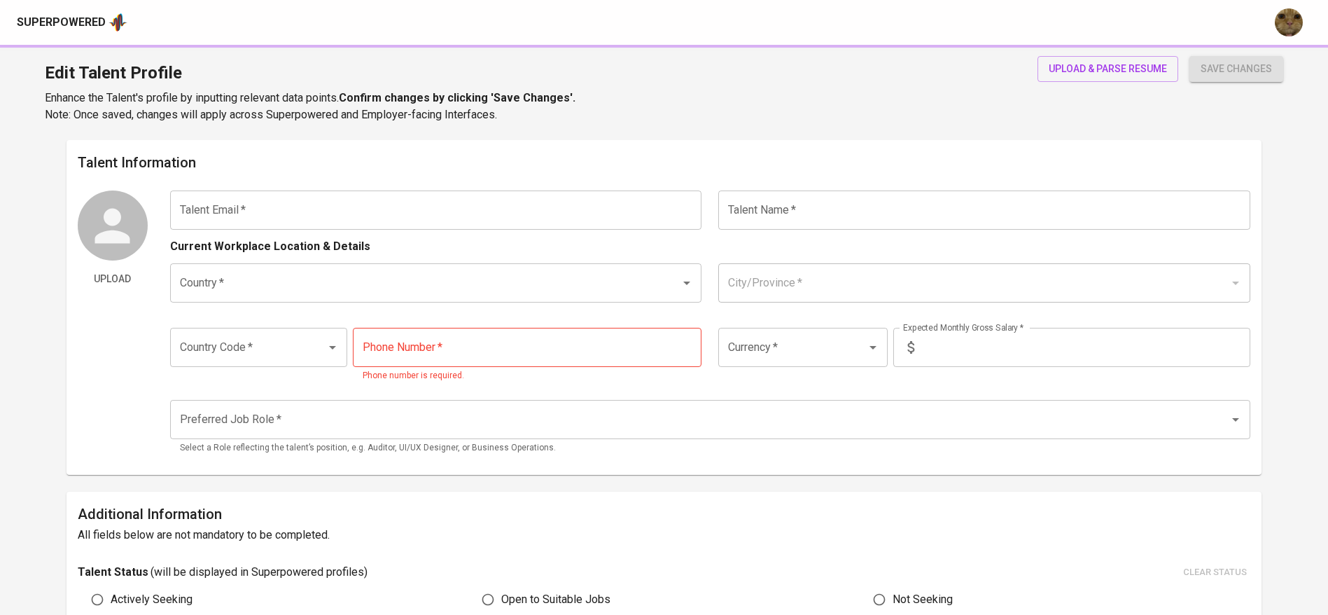
type input "[EMAIL_ADDRESS][DOMAIN_NAME]"
type input "[PERSON_NAME]"
type input "[GEOGRAPHIC_DATA]"
type input "[GEOGRAPHIC_DATA], [GEOGRAPHIC_DATA]"
type input "+62"
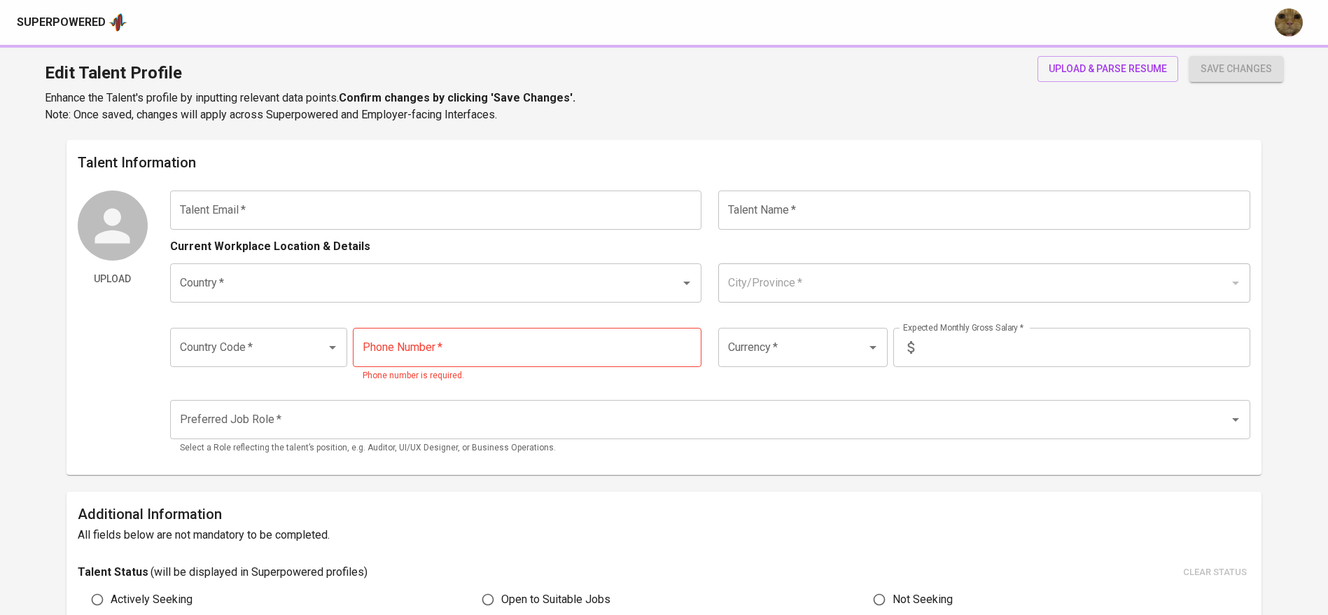
type input "[PHONE_NUMBER]"
type input "IDR"
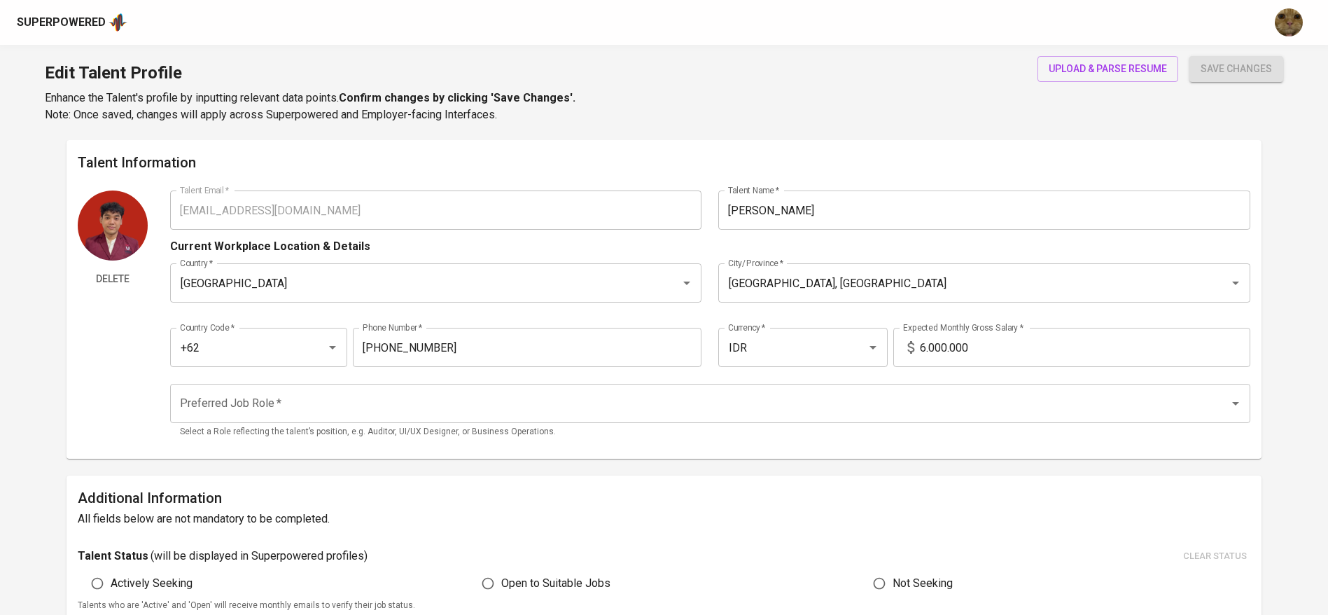
scroll to position [105, 0]
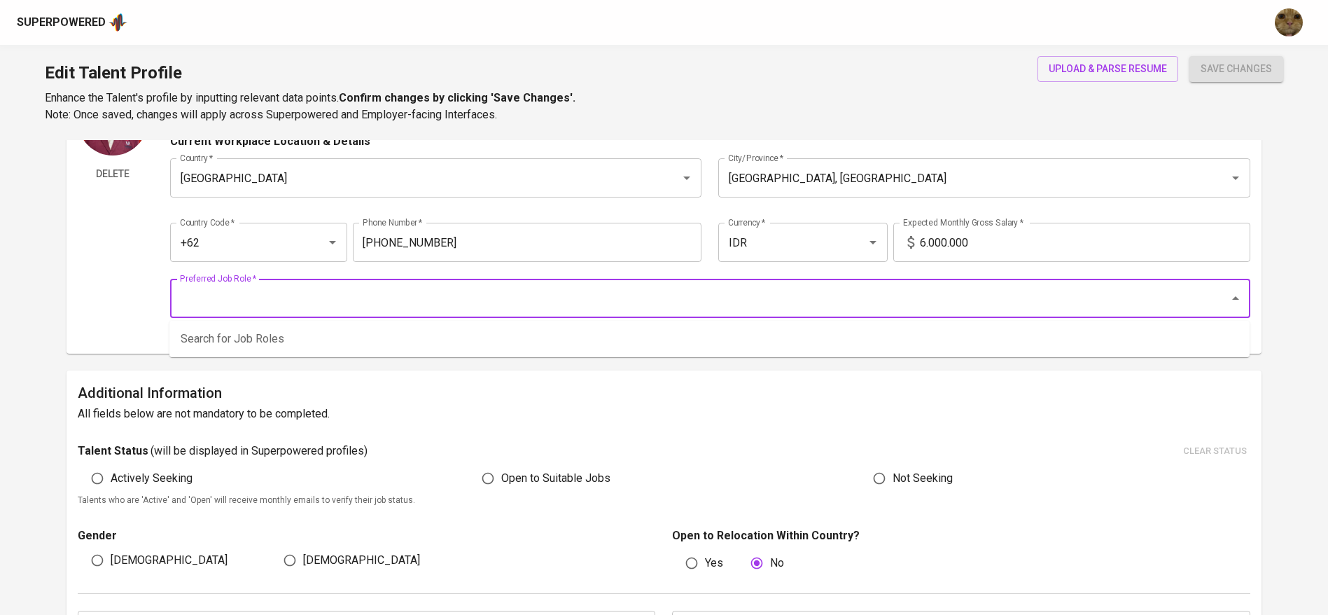
click at [256, 291] on input "Preferred Job Role   *" at bounding box center [690, 298] width 1028 height 27
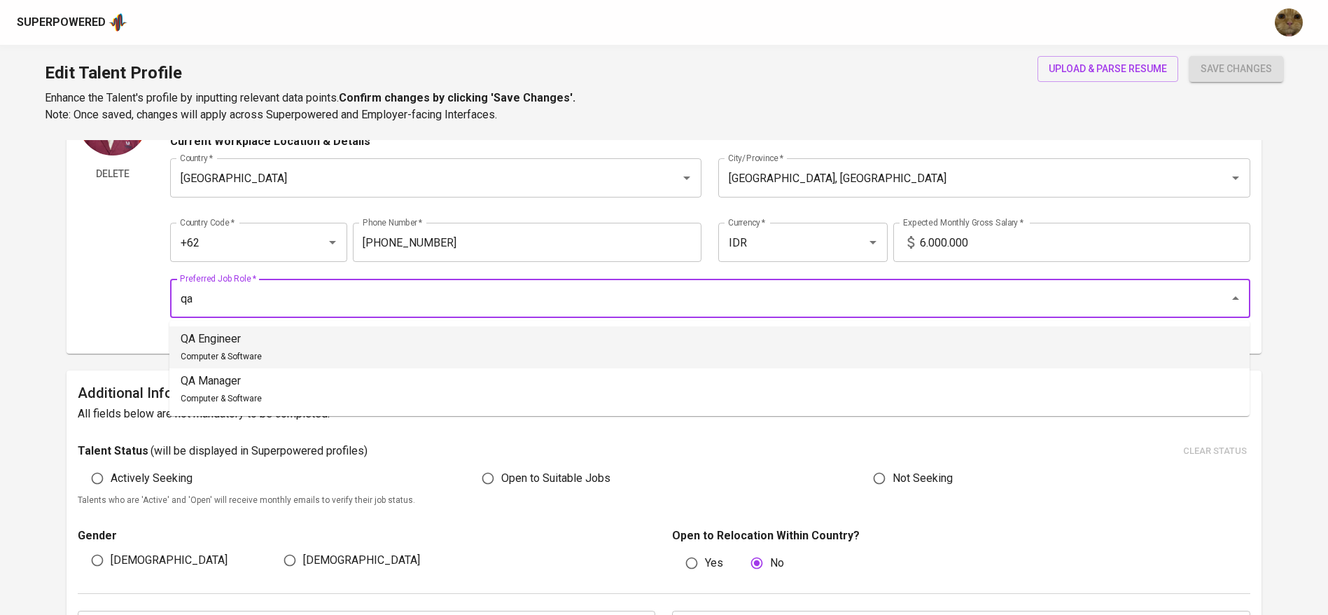
click at [256, 339] on p "QA Engineer" at bounding box center [221, 338] width 81 height 17
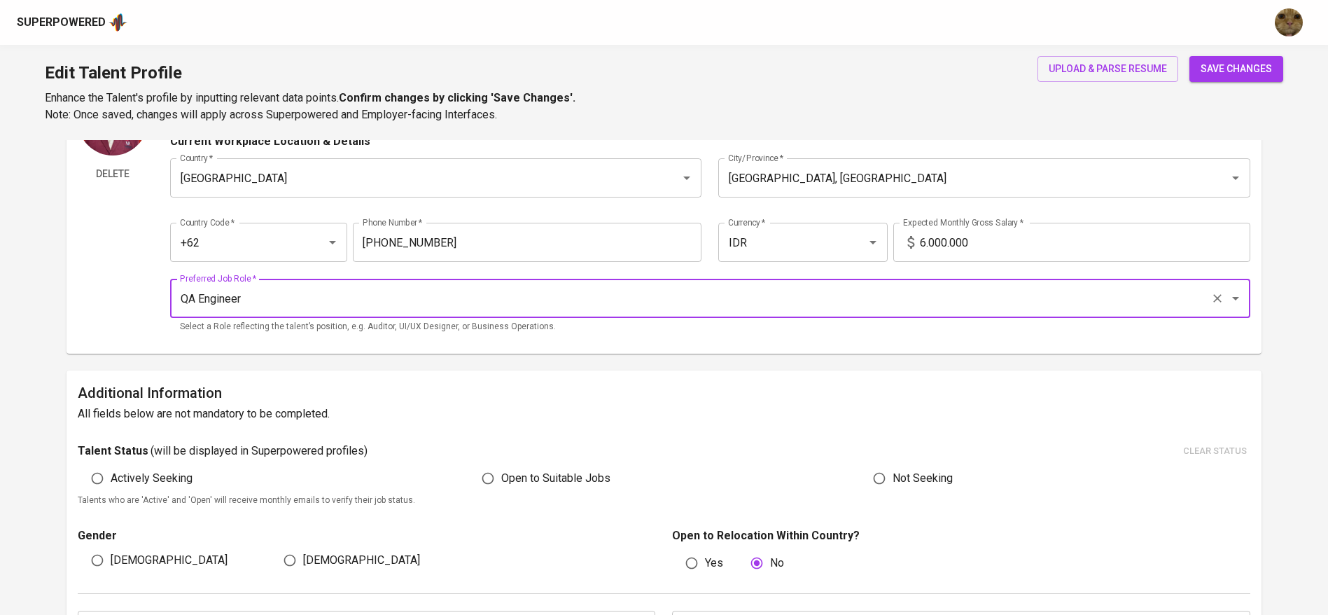
scroll to position [315, 0]
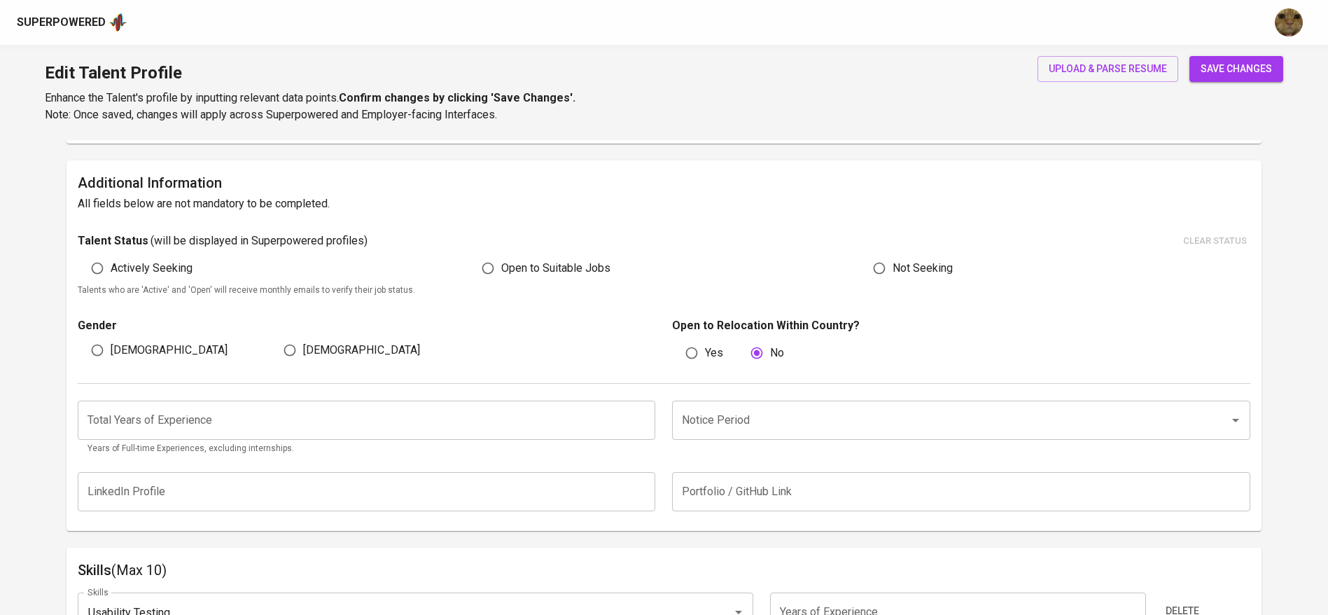
type input "QA Engineer"
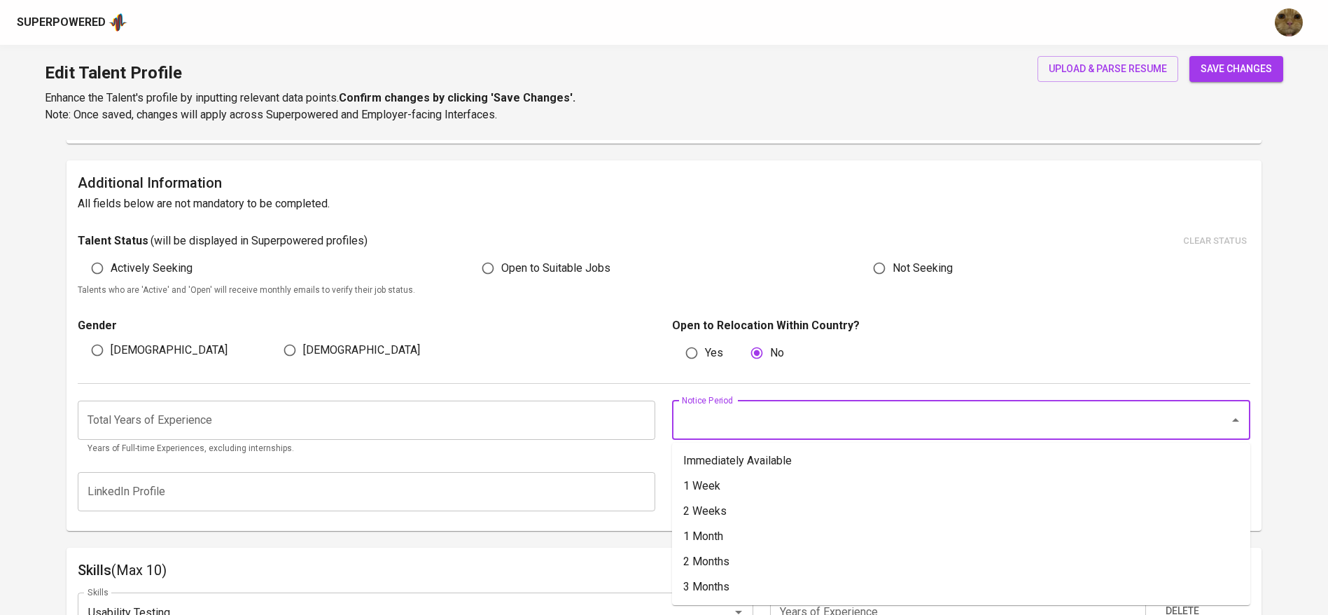
click at [833, 418] on input "Notice Period" at bounding box center [941, 420] width 526 height 27
click at [788, 461] on li "Immediately Available" at bounding box center [961, 460] width 578 height 25
type input "Immediately Available"
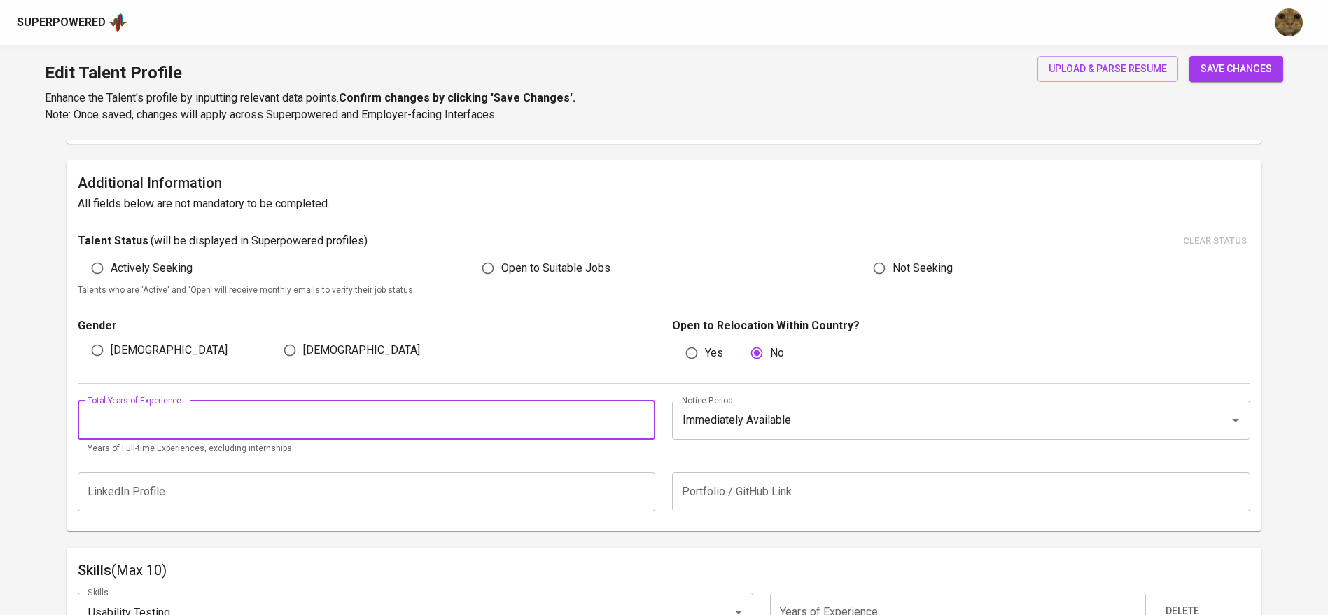
click at [267, 426] on input "number" at bounding box center [367, 419] width 578 height 39
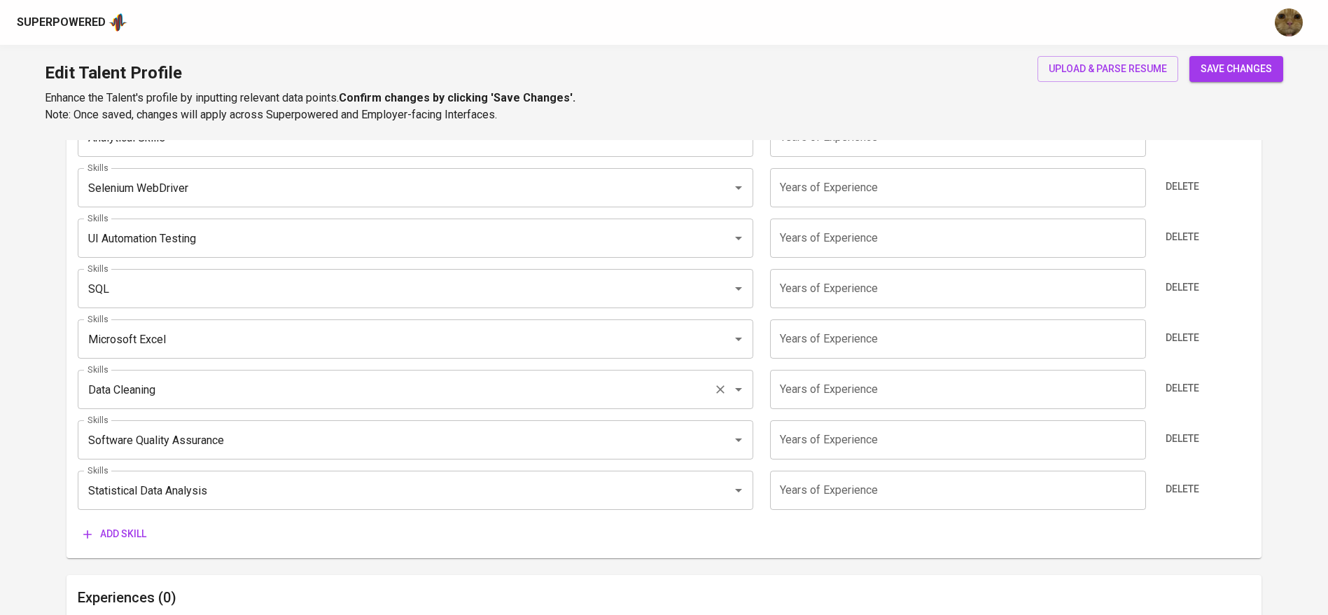
scroll to position [630, 0]
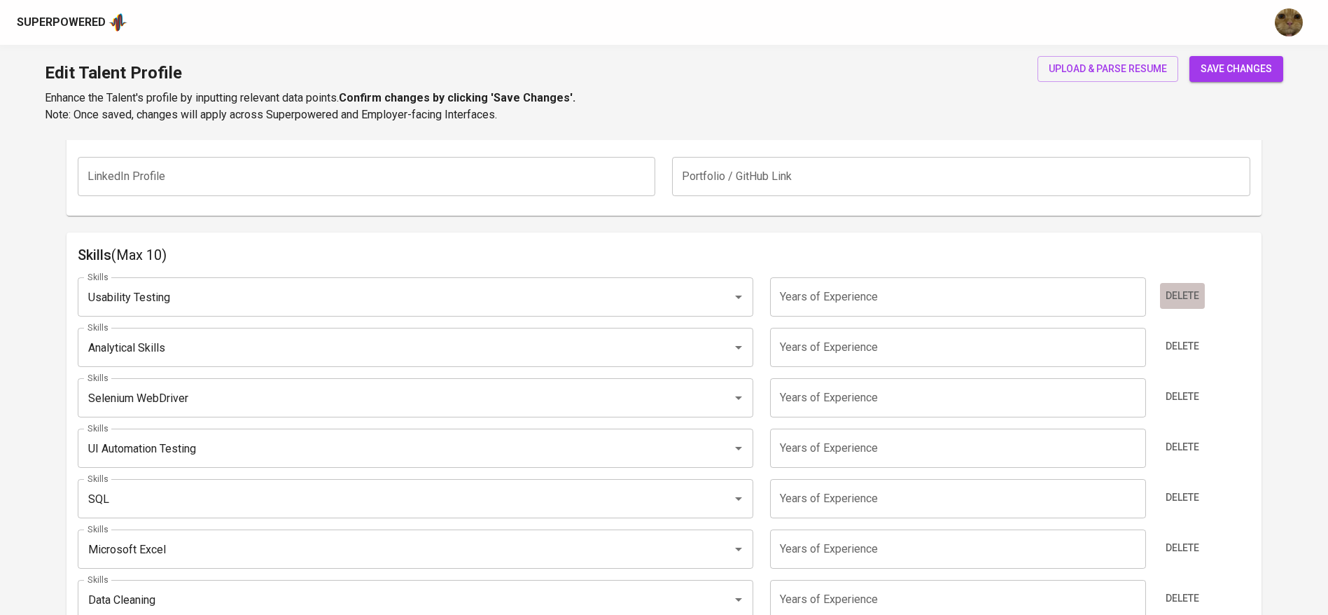
click at [1185, 291] on span "Delete" at bounding box center [1183, 296] width 34 height 18
click at [1185, 337] on span "Delete" at bounding box center [1183, 346] width 34 height 18
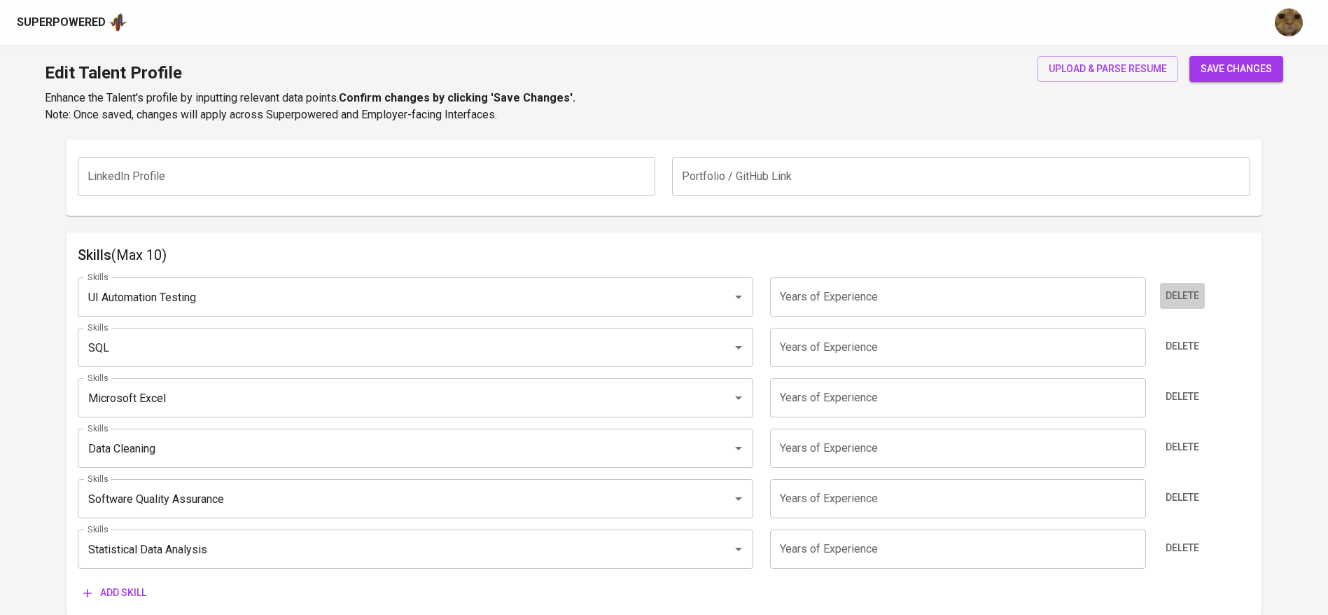
click at [1185, 291] on span "Delete" at bounding box center [1183, 296] width 34 height 18
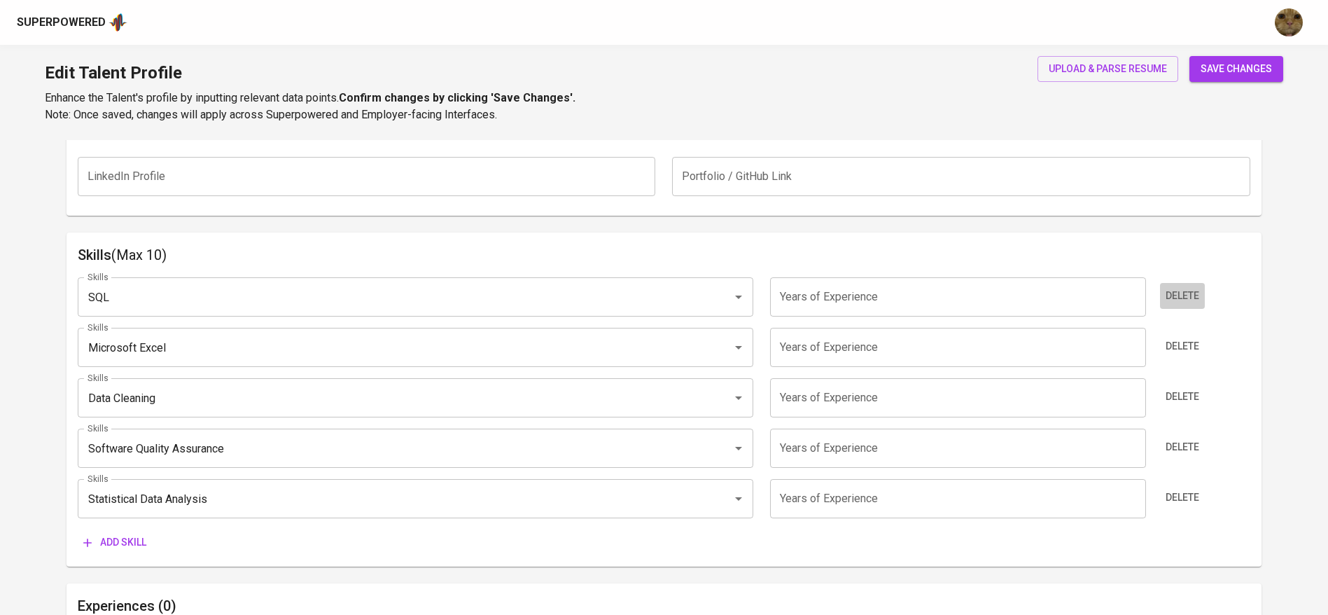
click at [1185, 291] on span "Delete" at bounding box center [1183, 296] width 34 height 18
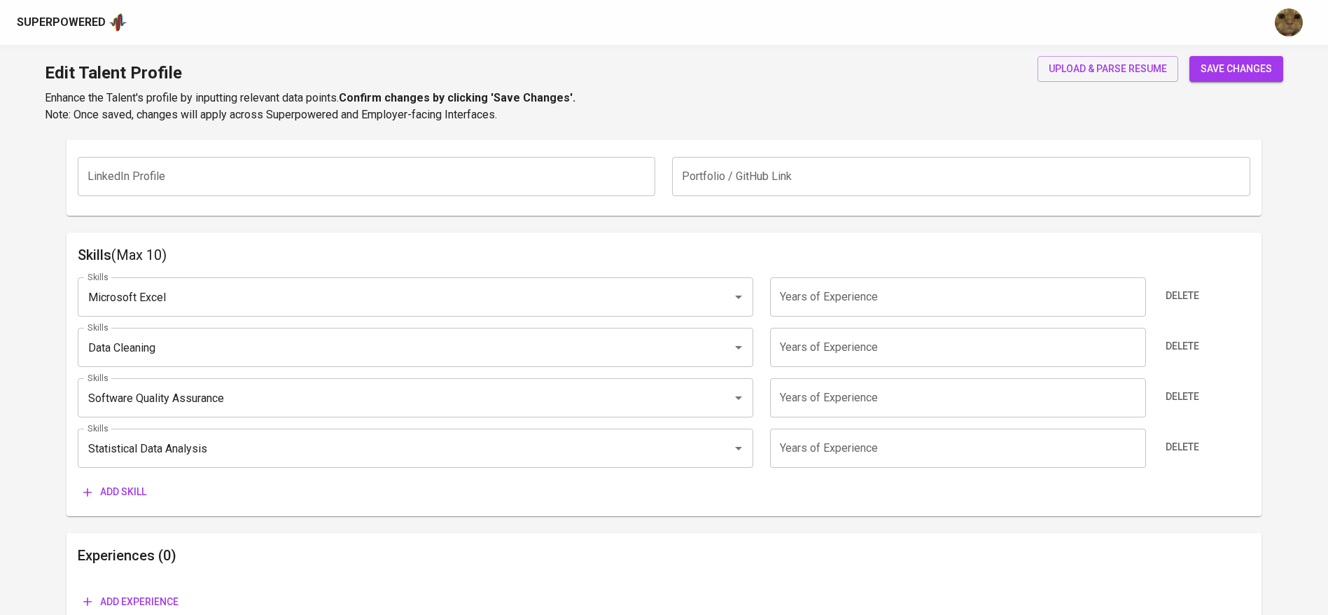
click at [1185, 291] on span "Delete" at bounding box center [1183, 296] width 34 height 18
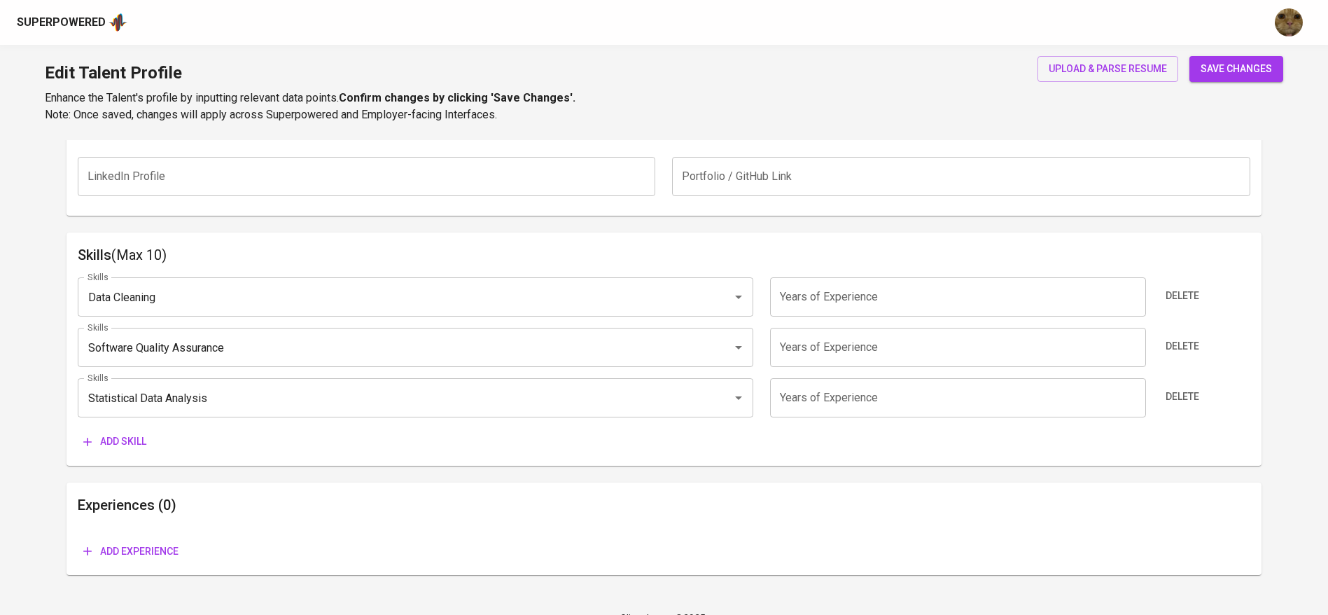
click at [1185, 291] on span "Delete" at bounding box center [1183, 296] width 34 height 18
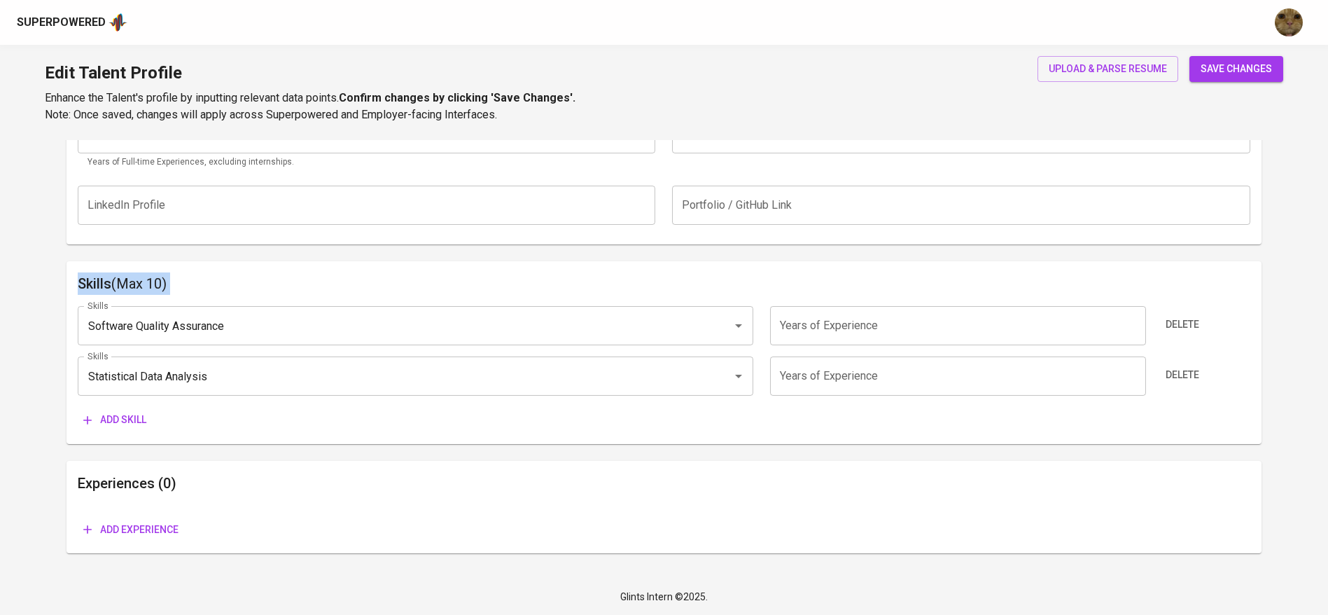
click at [1185, 291] on h6 "Skills (Max 10)" at bounding box center [664, 283] width 1173 height 22
click at [1181, 314] on button "Delete" at bounding box center [1182, 325] width 45 height 26
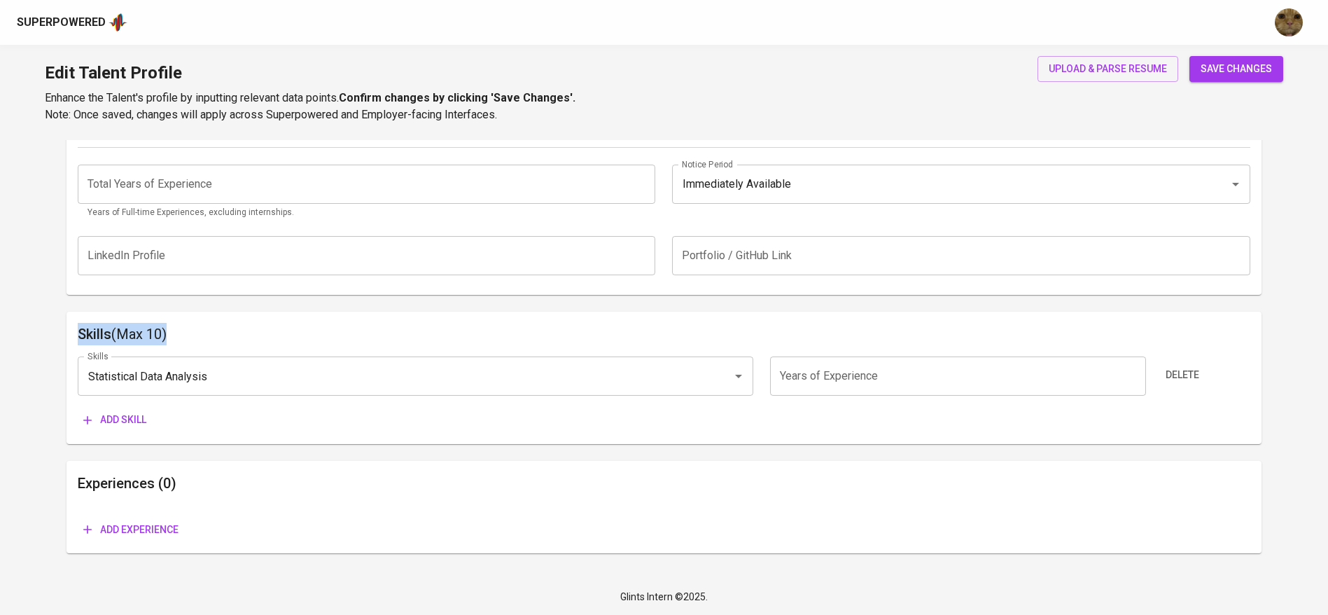
scroll to position [551, 0]
click at [1189, 358] on div "Delete" at bounding box center [1202, 375] width 98 height 39
click at [1192, 370] on span "Delete" at bounding box center [1183, 375] width 34 height 18
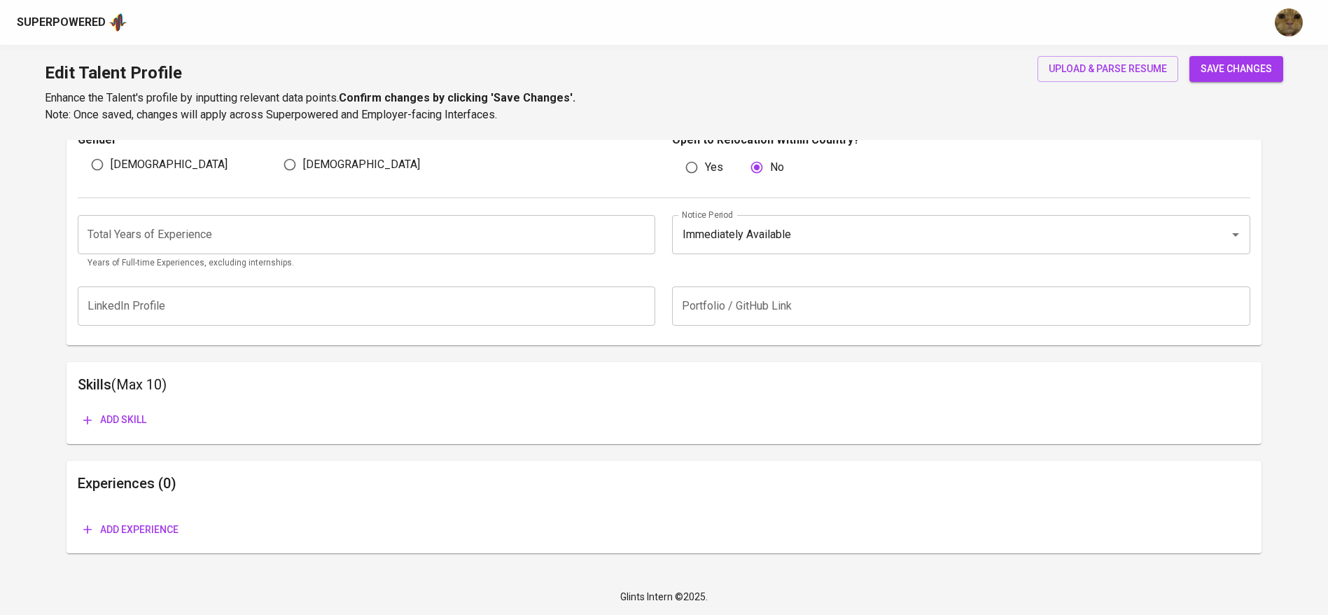
scroll to position [501, 0]
click at [0, 352] on main "Talent Information Delete Talent Email   * insantaufik82@gmail.com Talent Email…" at bounding box center [664, 108] width 1328 height 939
click at [151, 221] on input "number" at bounding box center [367, 234] width 578 height 39
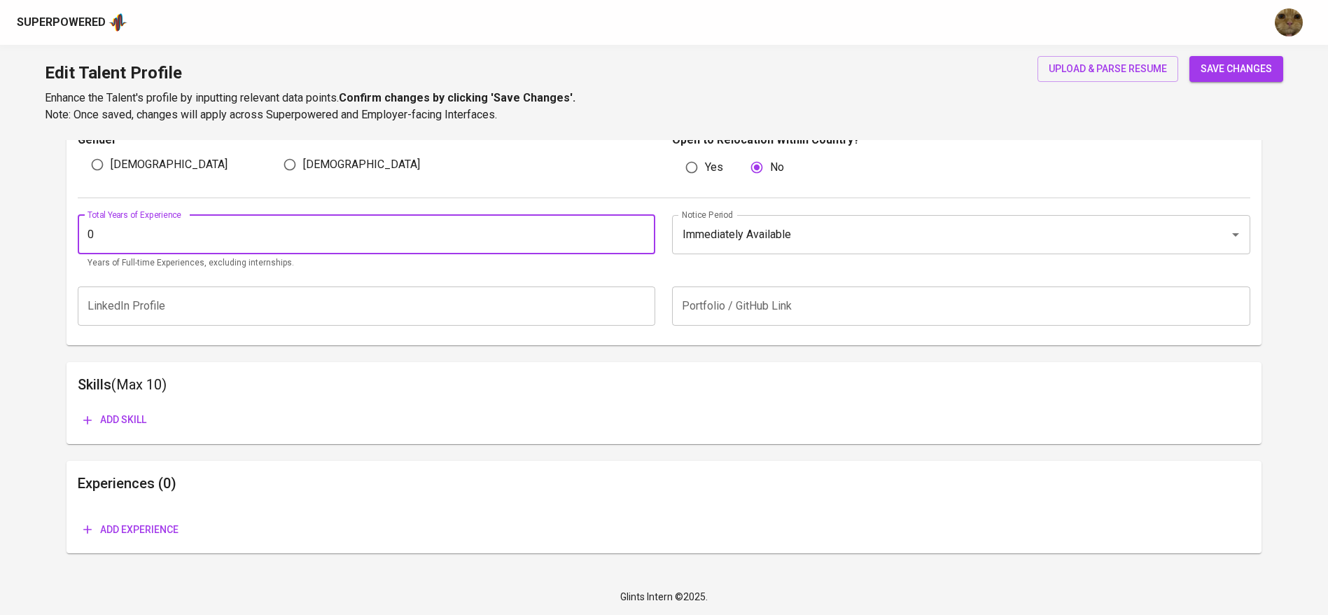
type input "0"
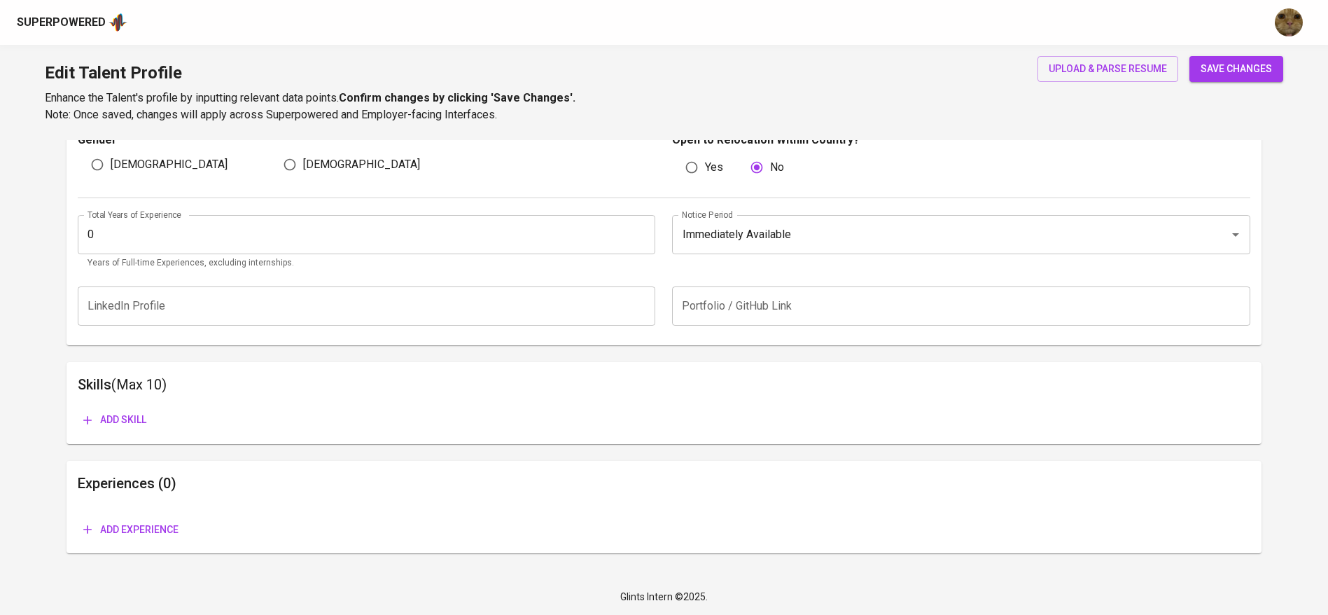
click at [0, 338] on main "Talent Information Delete Talent Email   * insantaufik82@gmail.com Talent Email…" at bounding box center [664, 108] width 1328 height 939
click at [1229, 64] on span "save changes" at bounding box center [1236, 69] width 71 height 18
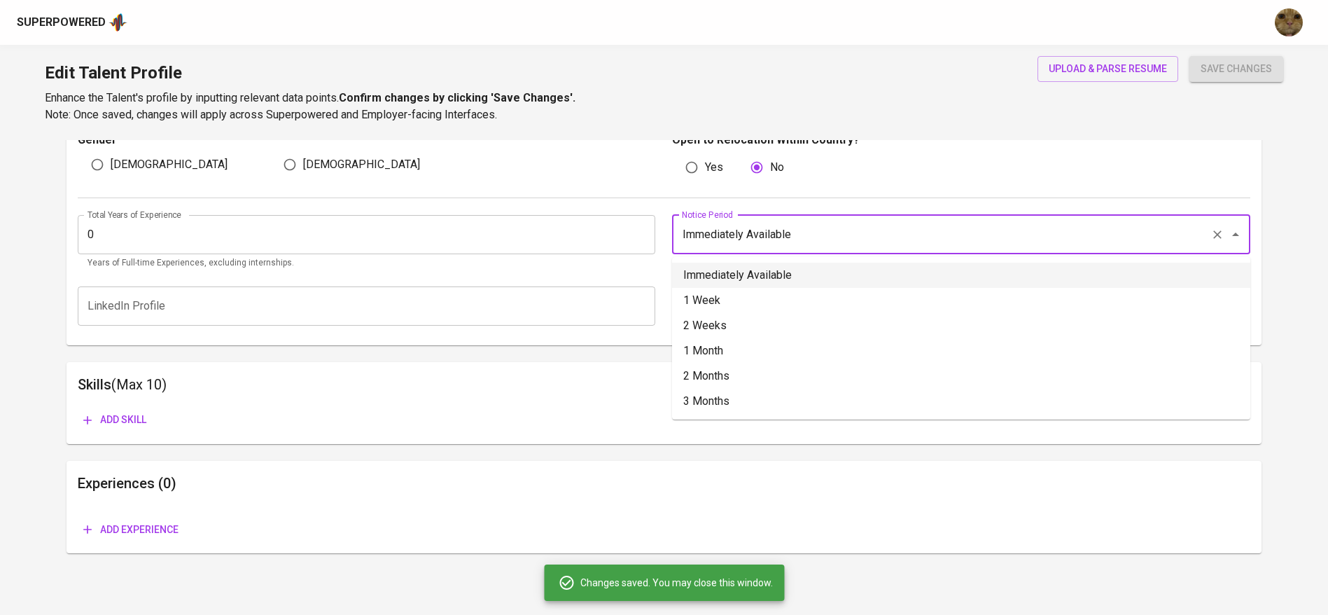
click at [820, 239] on input "Immediately Available" at bounding box center [941, 234] width 526 height 27
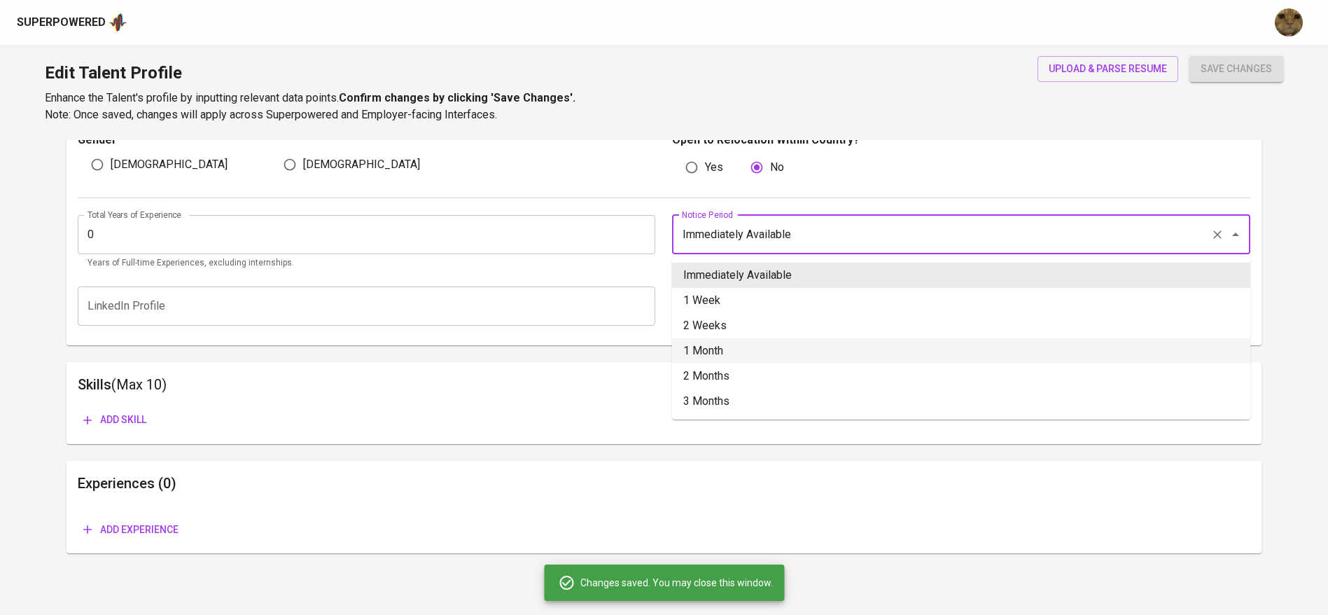
click at [703, 352] on li "1 Month" at bounding box center [961, 350] width 578 height 25
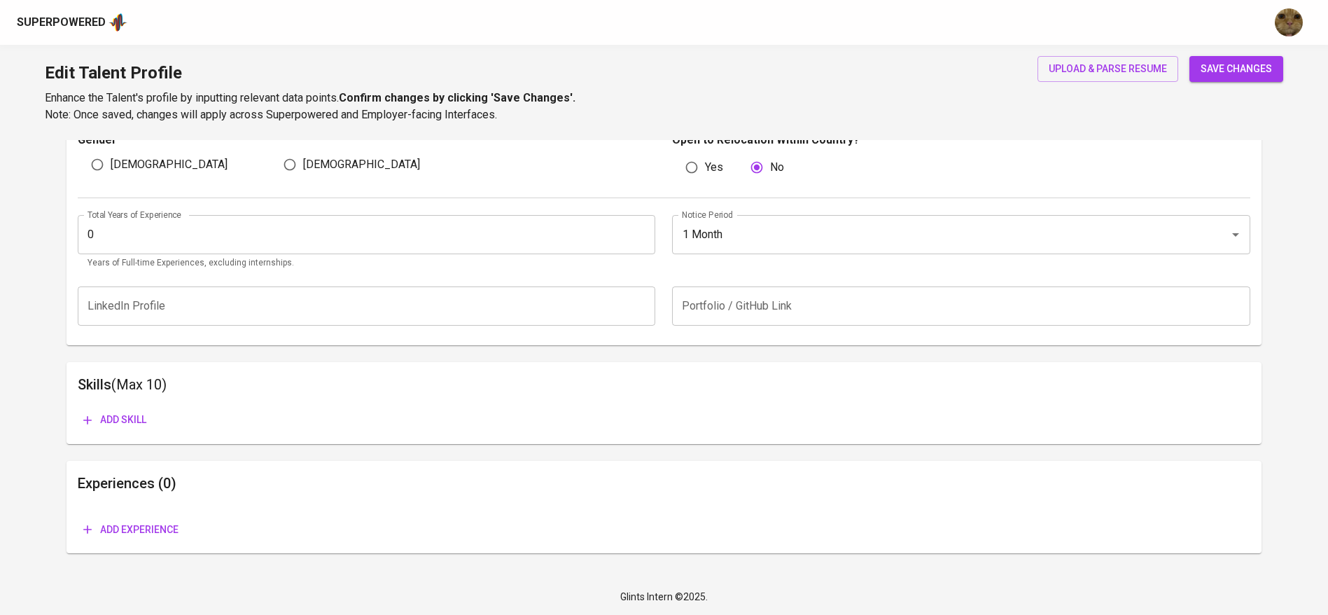
click at [1223, 70] on span "save changes" at bounding box center [1236, 69] width 71 height 18
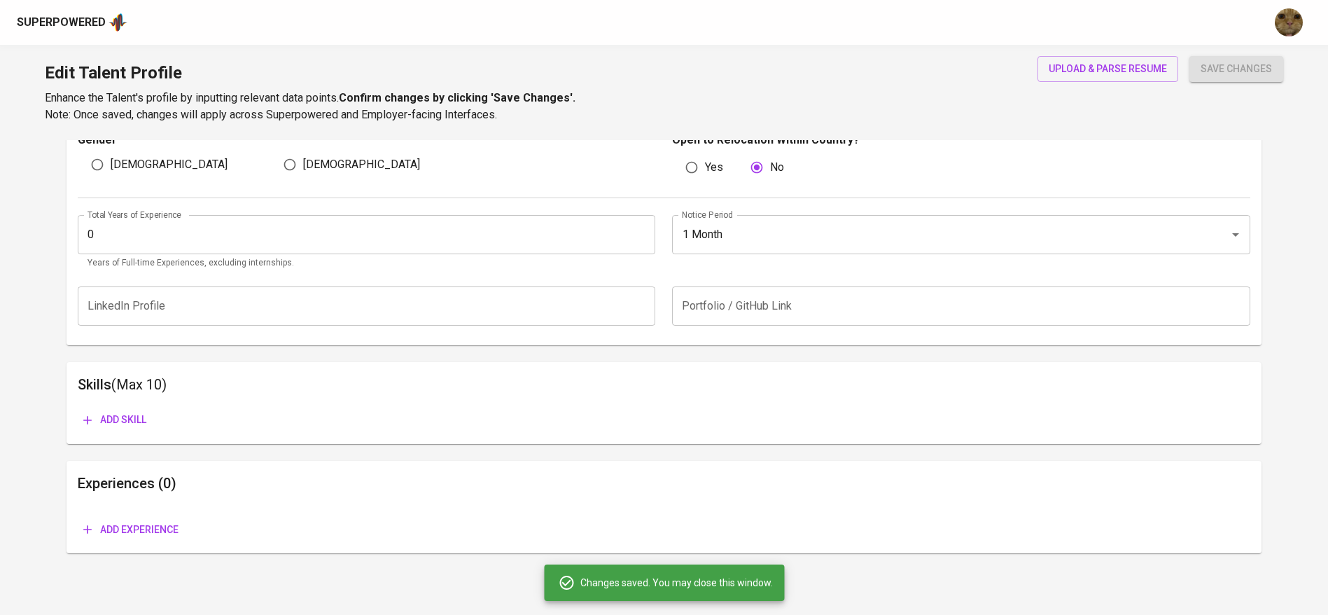
click at [747, 255] on div "Notice Period 1 Month Notice Period" at bounding box center [957, 242] width 587 height 55
click at [748, 213] on div "Total Years of Experience 0 Total Years of Experience Years of Full-time Experi…" at bounding box center [664, 238] width 1173 height 81
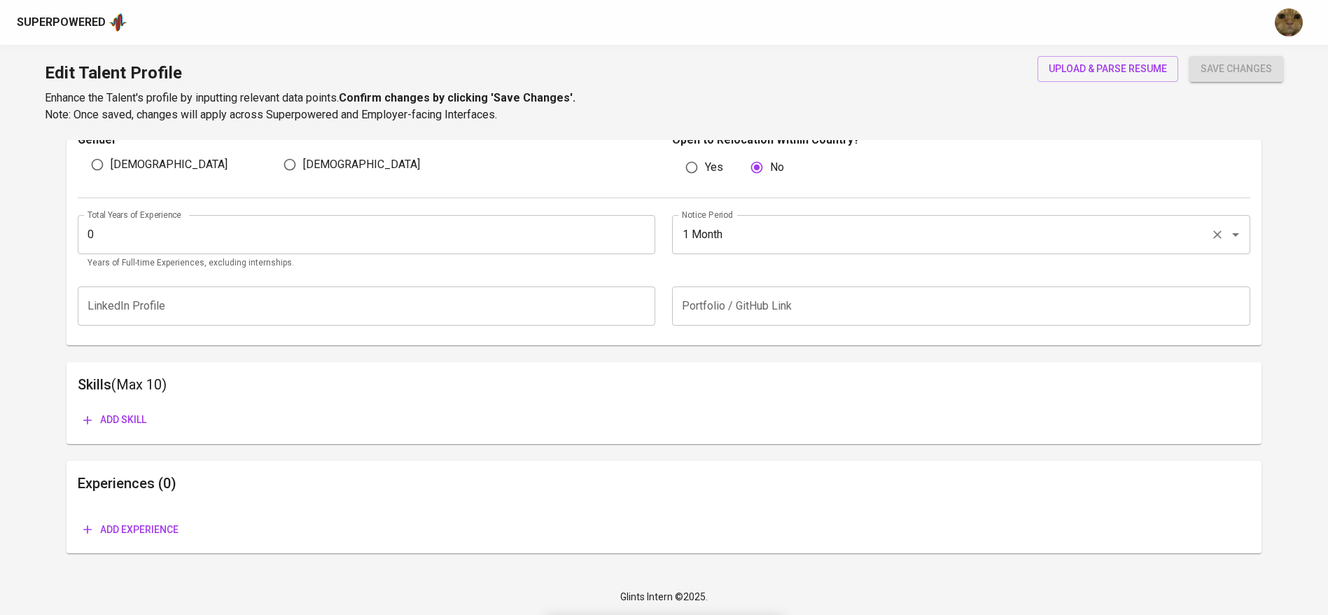
click at [746, 218] on div "1 Month Notice Period" at bounding box center [961, 234] width 578 height 39
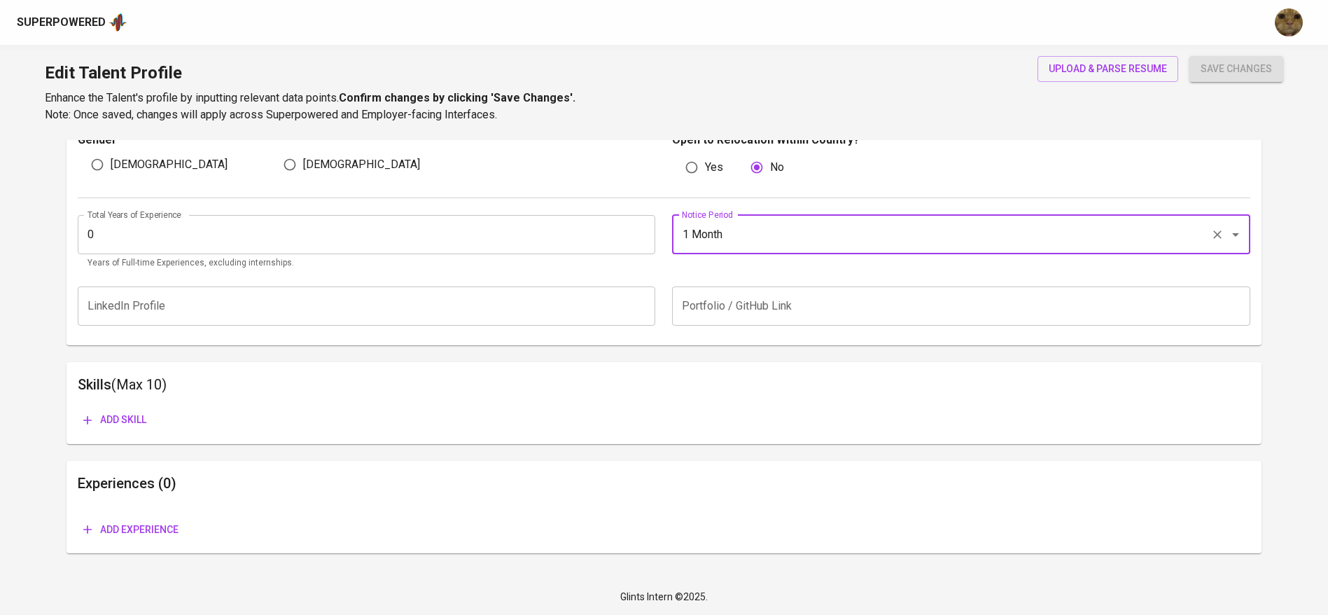
click at [783, 219] on div "1 Month Notice Period" at bounding box center [961, 234] width 578 height 39
click at [1242, 233] on icon "Open" at bounding box center [1235, 234] width 17 height 17
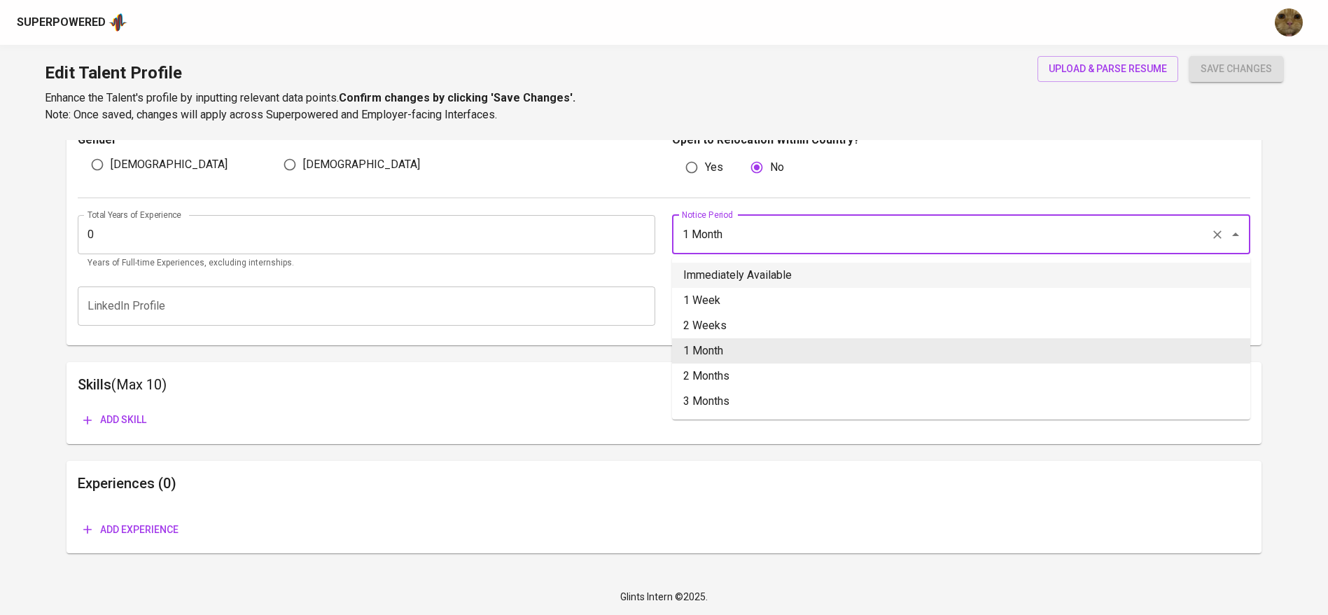
click at [690, 286] on li "Immediately Available" at bounding box center [961, 275] width 578 height 25
type input "Immediately Available"
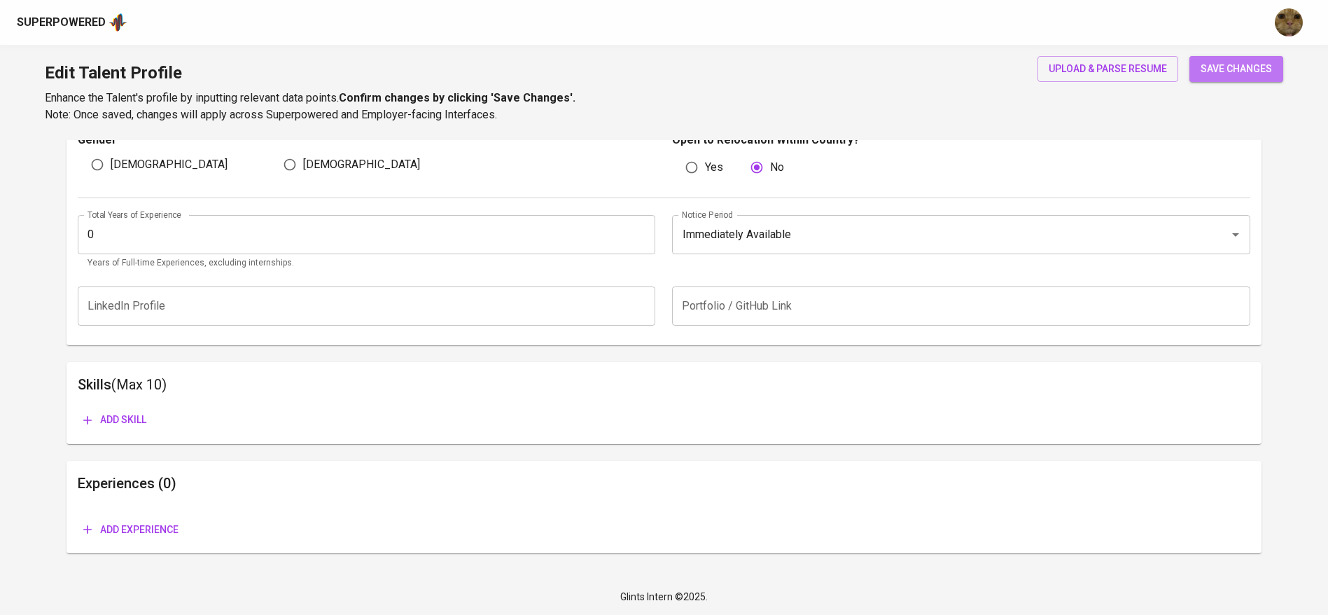
click at [1272, 70] on button "save changes" at bounding box center [1236, 69] width 94 height 26
